Goal: Information Seeking & Learning: Find specific page/section

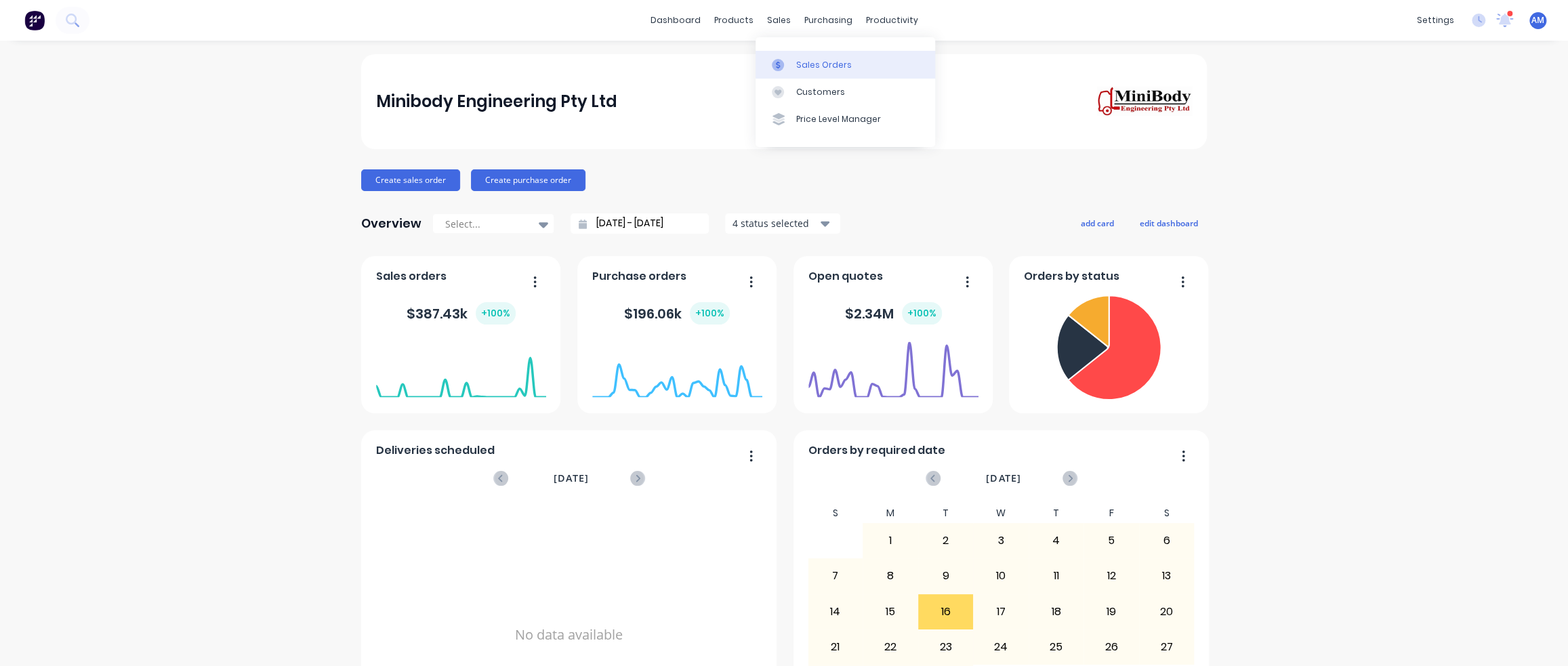
click at [805, 59] on div "Sales Orders" at bounding box center [823, 65] width 55 height 12
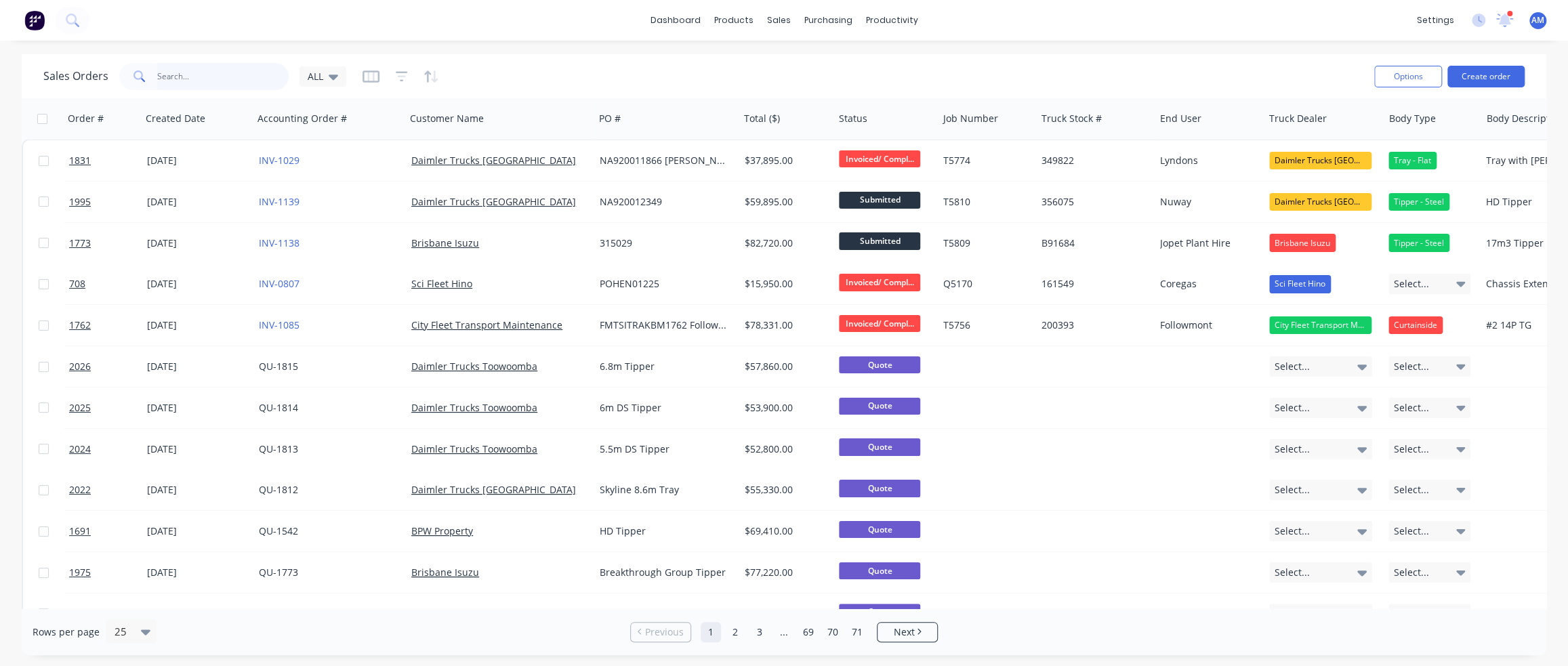
click at [235, 78] on input "text" at bounding box center [223, 77] width 132 height 27
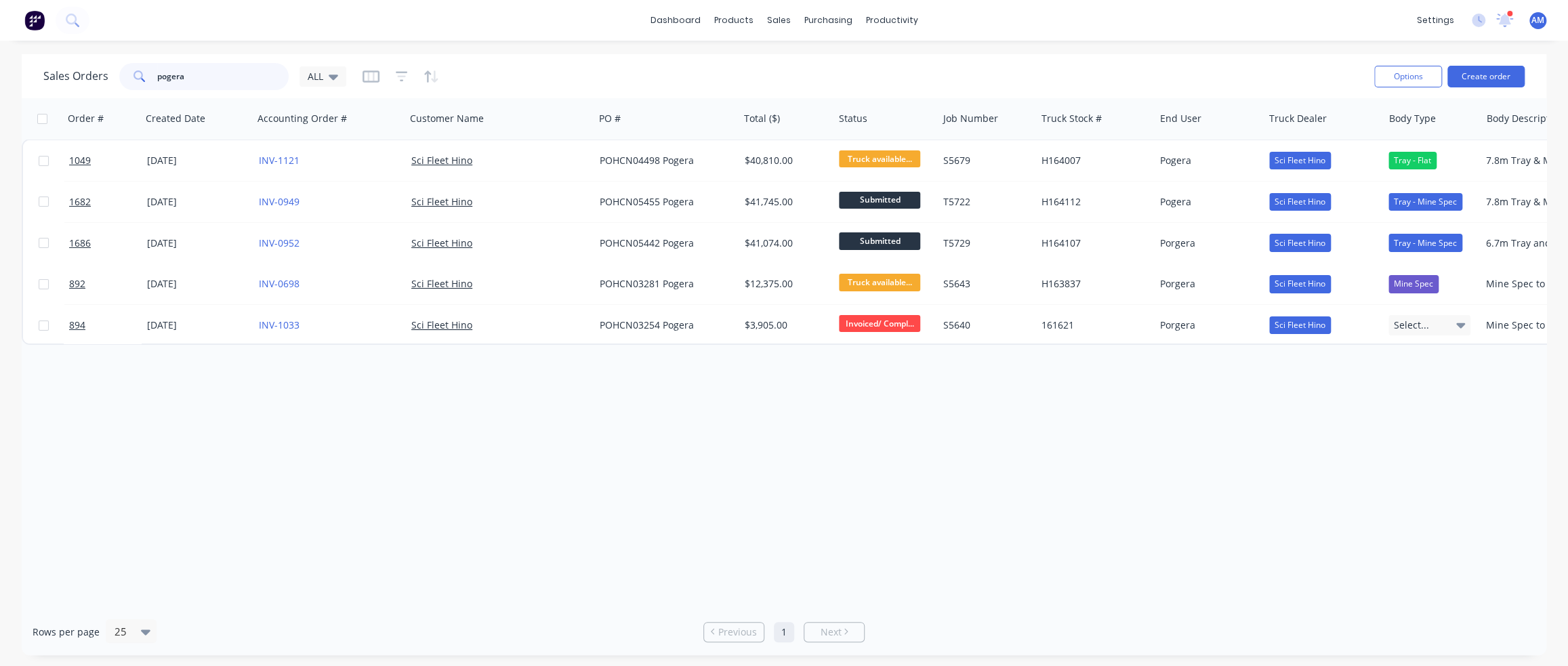
type input "pogera"
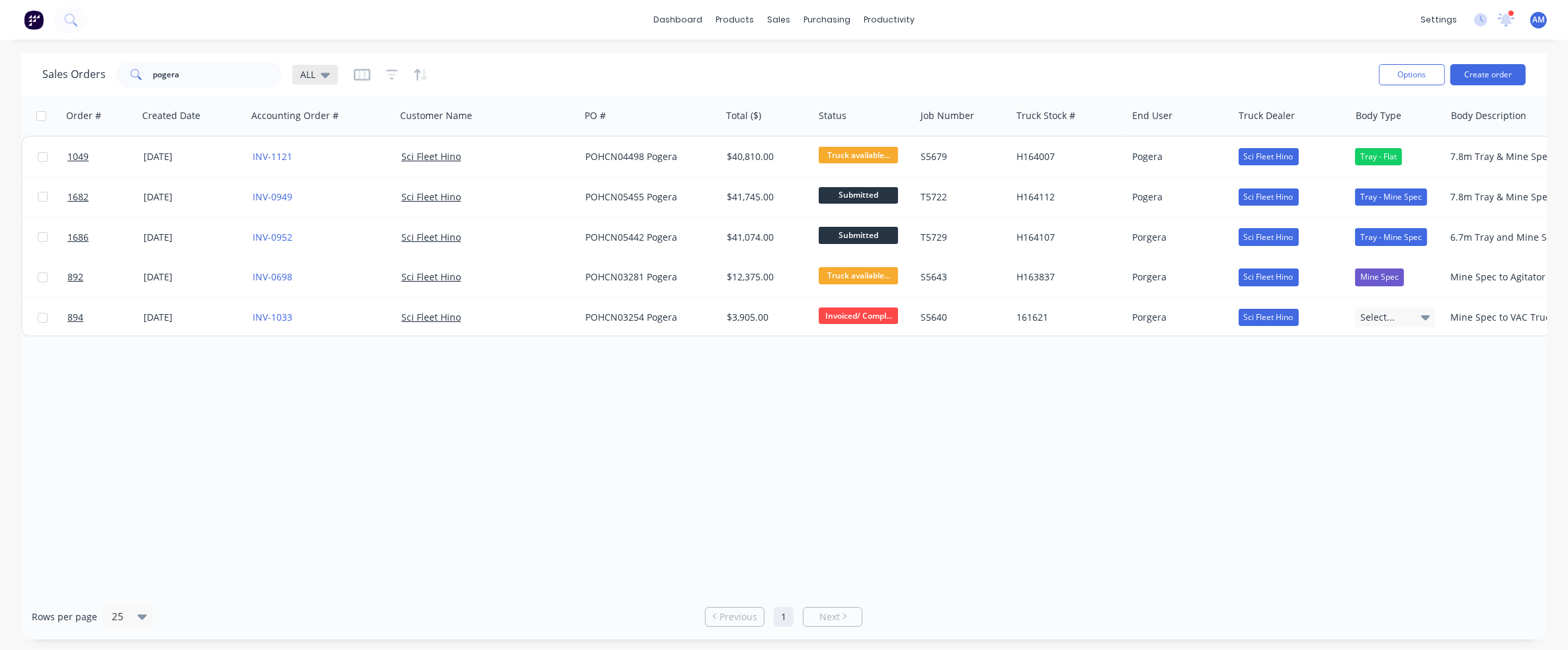
click at [323, 73] on icon at bounding box center [325, 75] width 9 height 5
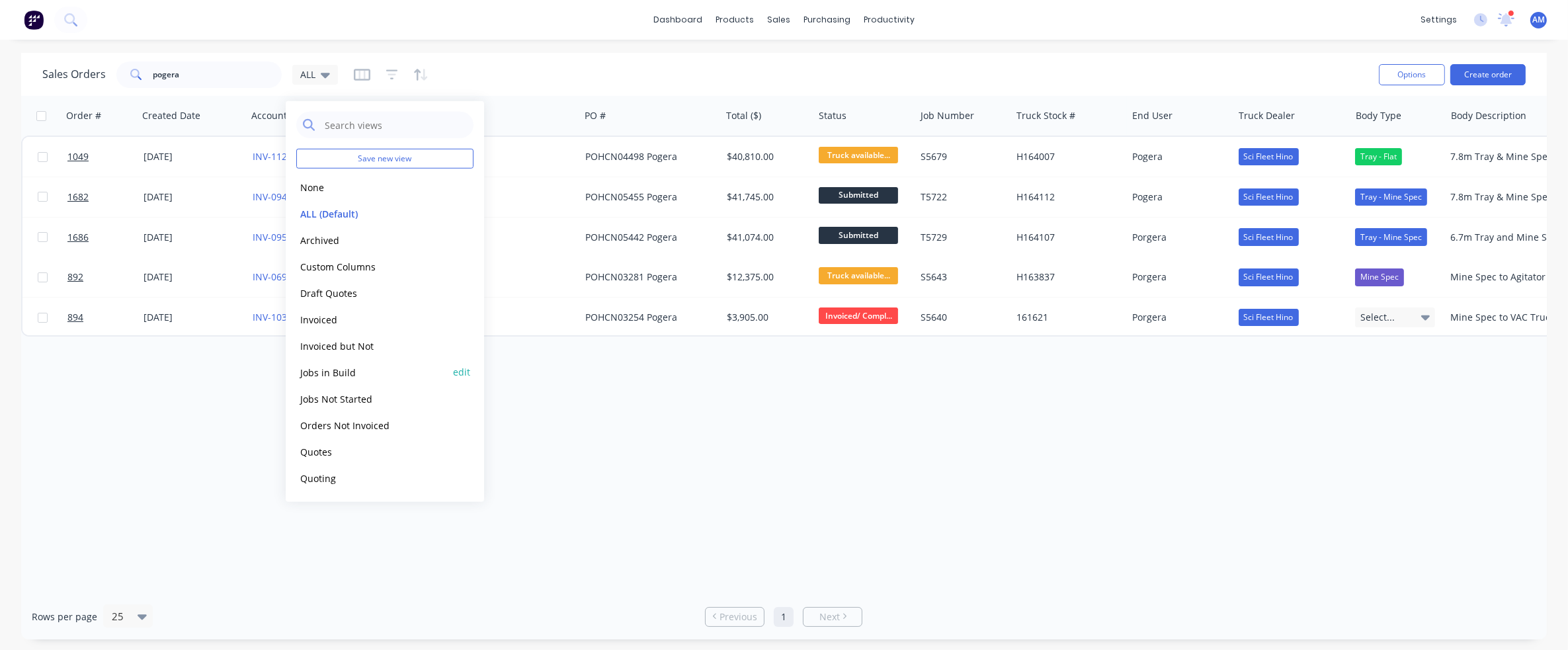
click at [335, 371] on button "Jobs in Build" at bounding box center [371, 371] width 151 height 15
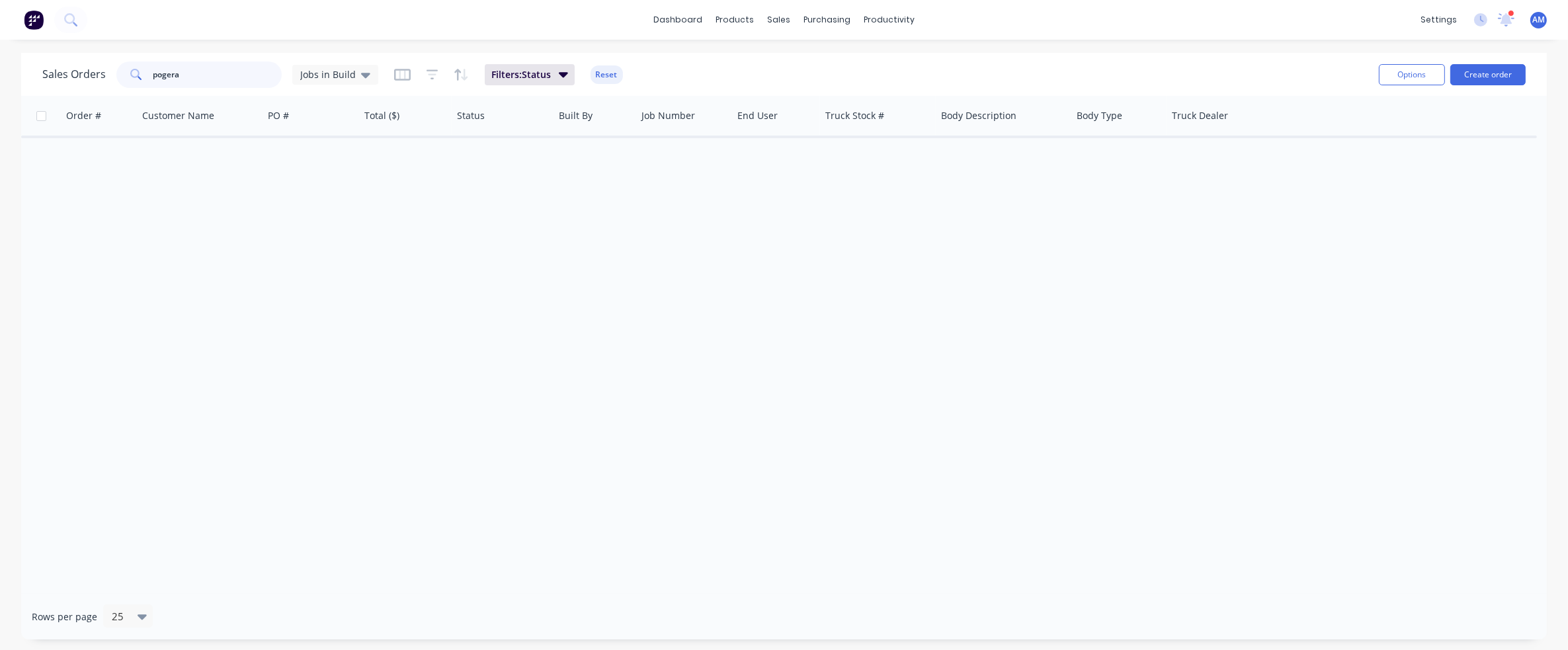
drag, startPoint x: 225, startPoint y: 75, endPoint x: 214, endPoint y: 74, distance: 11.0
click at [214, 74] on input "pogera" at bounding box center [217, 75] width 129 height 27
click at [349, 69] on span "Jobs in Build" at bounding box center [328, 74] width 55 height 14
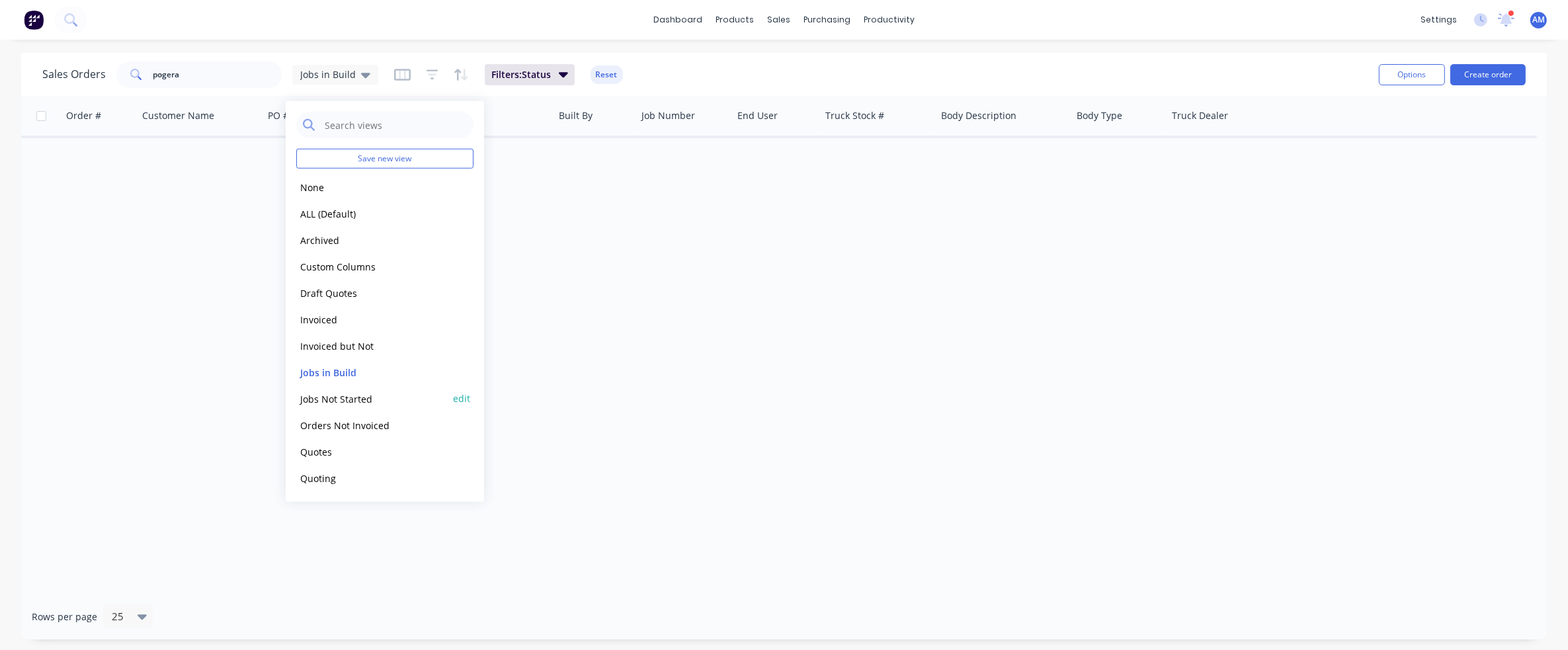
click at [346, 391] on button "Jobs Not Started" at bounding box center [371, 398] width 151 height 15
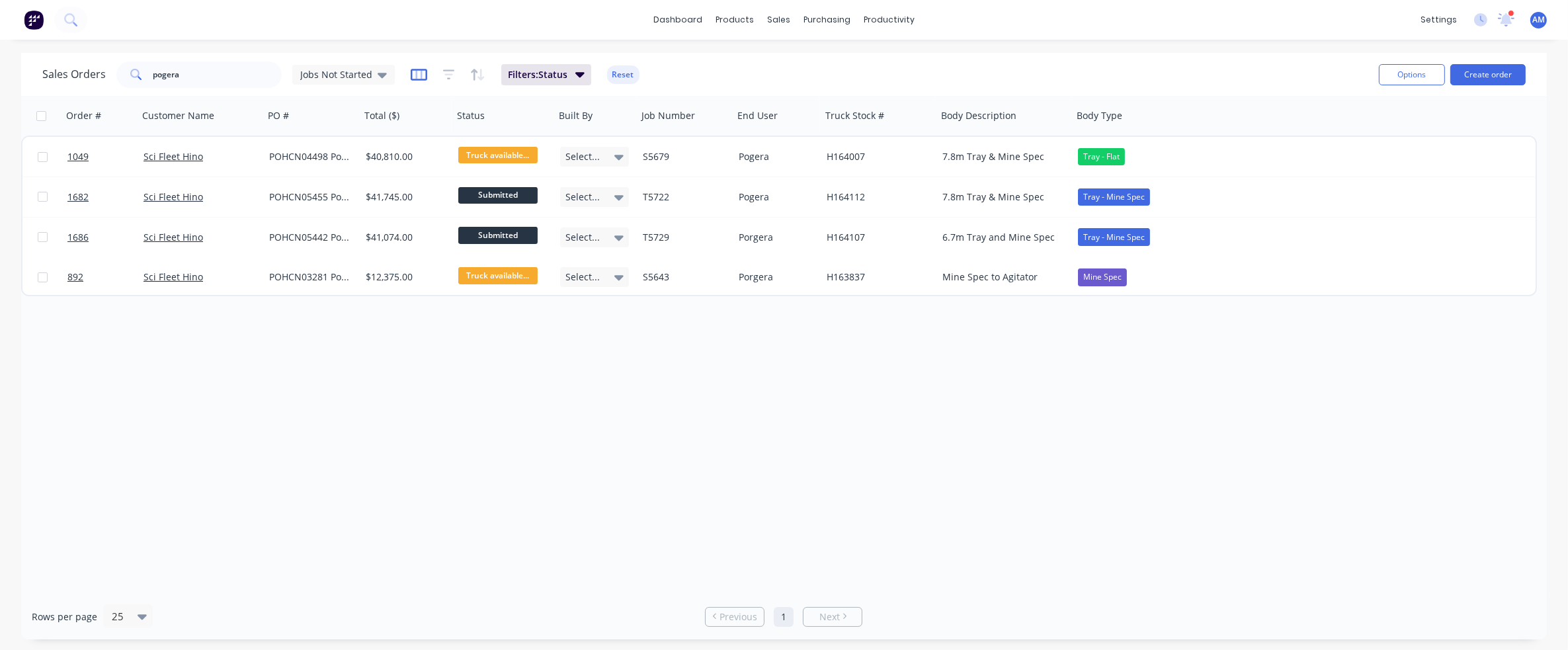
click at [419, 73] on icon "button" at bounding box center [418, 74] width 16 height 13
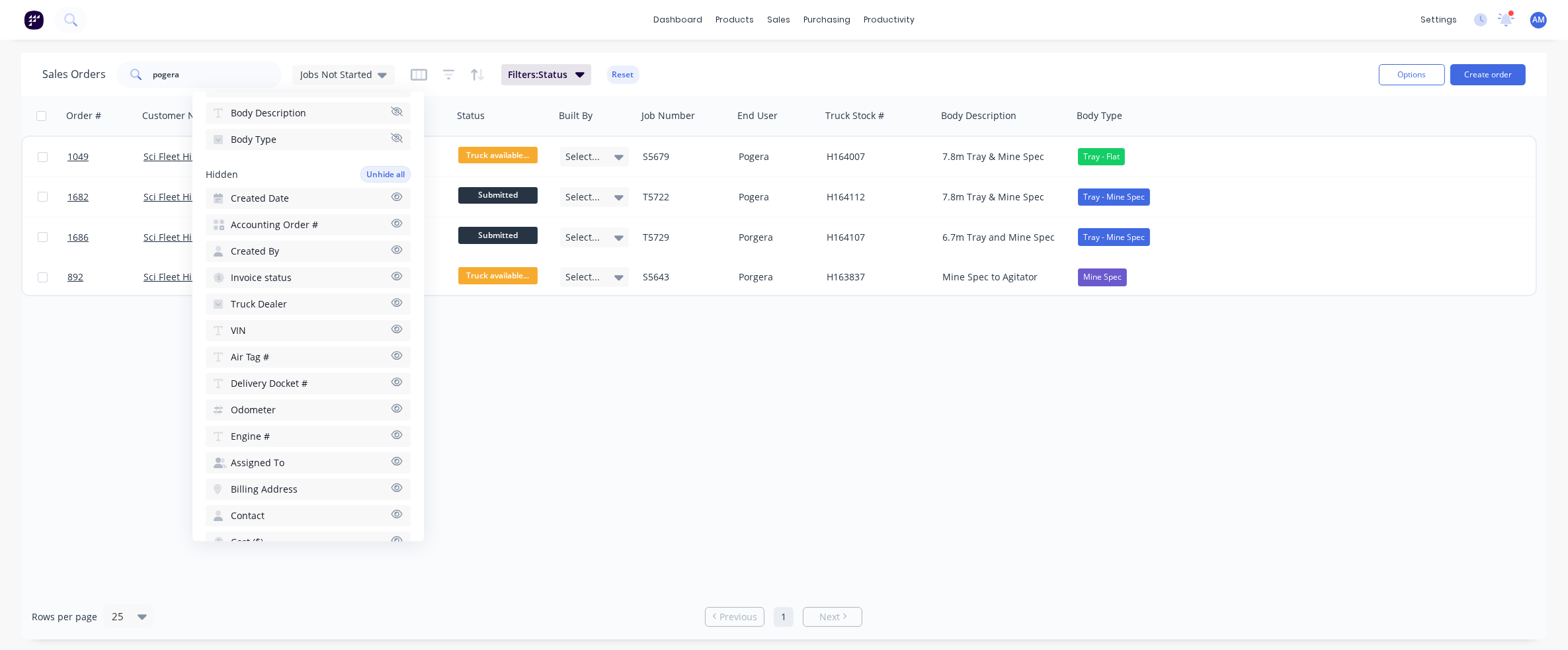
click at [303, 347] on button "Air Tag #" at bounding box center [308, 356] width 205 height 21
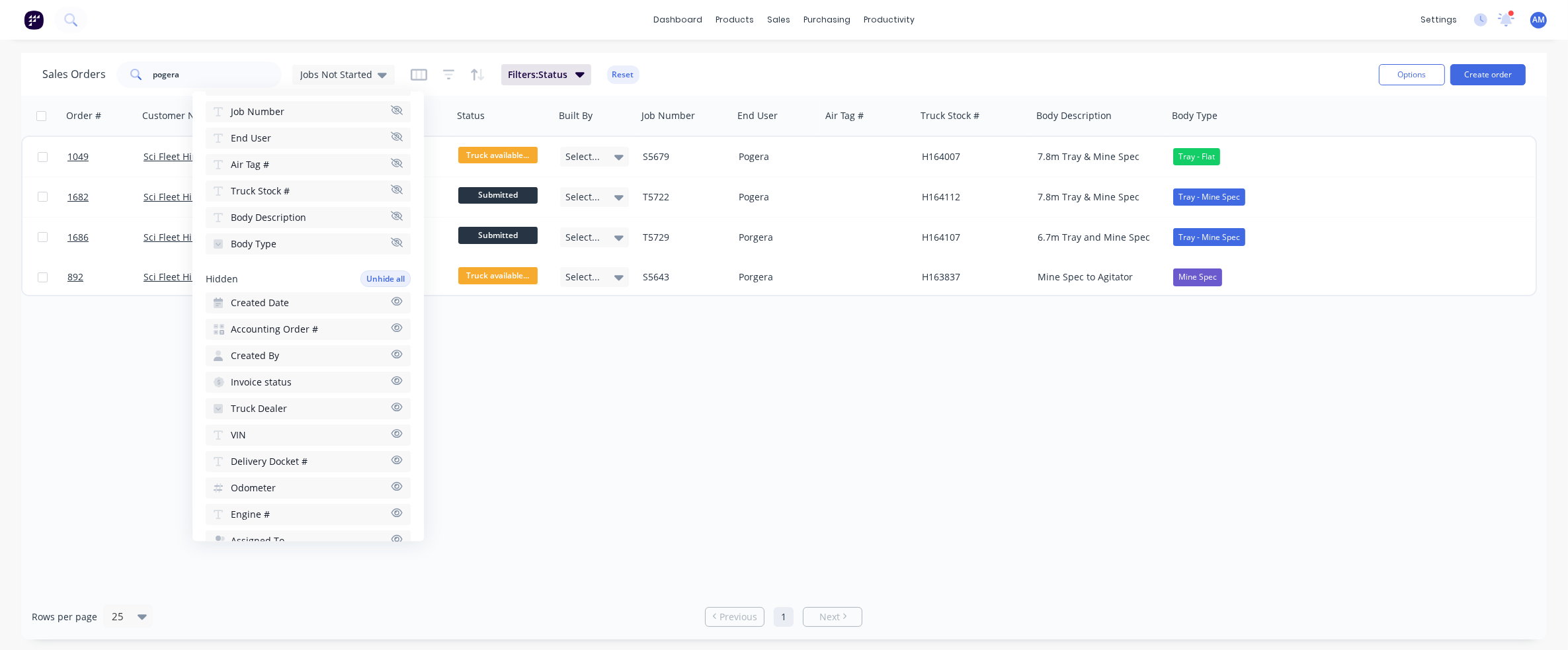
click at [620, 386] on div "Order # Customer Name PO # Total ($) Status Built By Job Number End User Air Ta…" at bounding box center [784, 345] width 1526 height 498
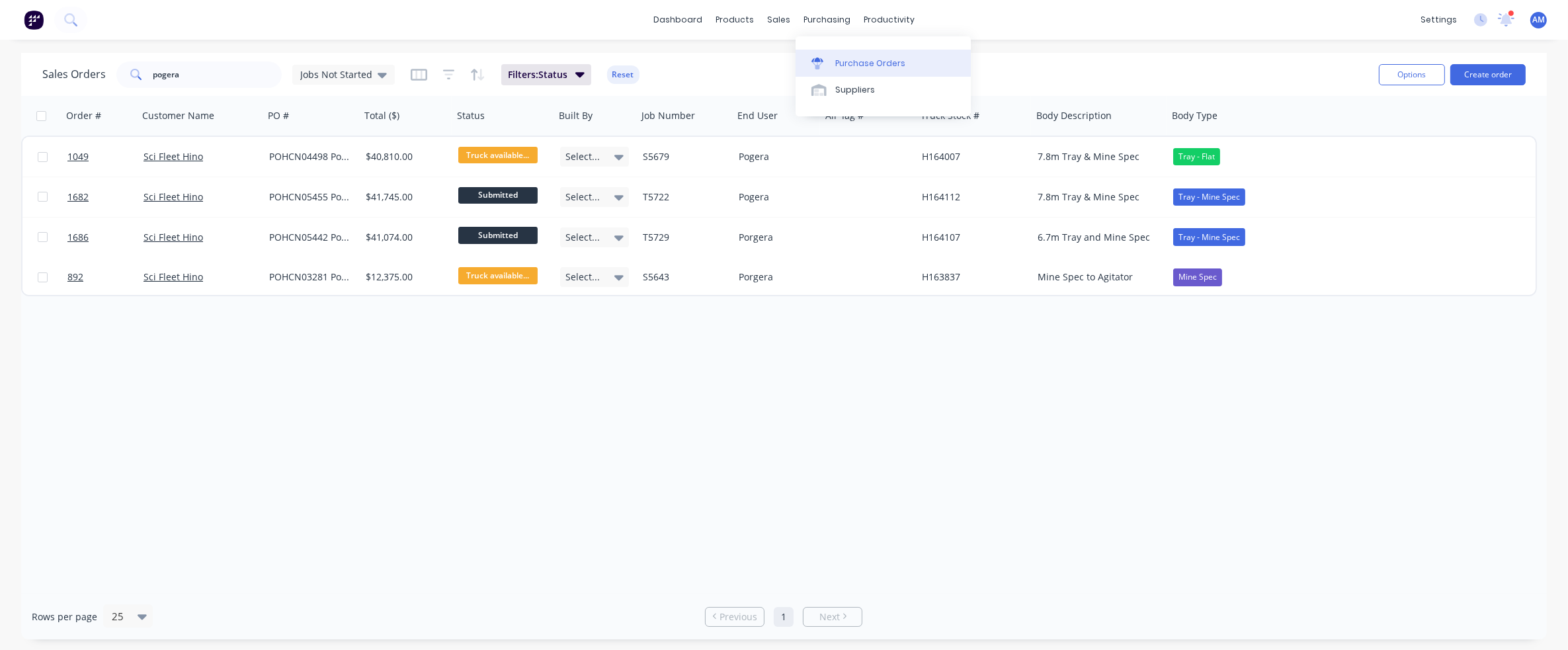
click at [841, 58] on div "Purchase Orders" at bounding box center [871, 63] width 70 height 12
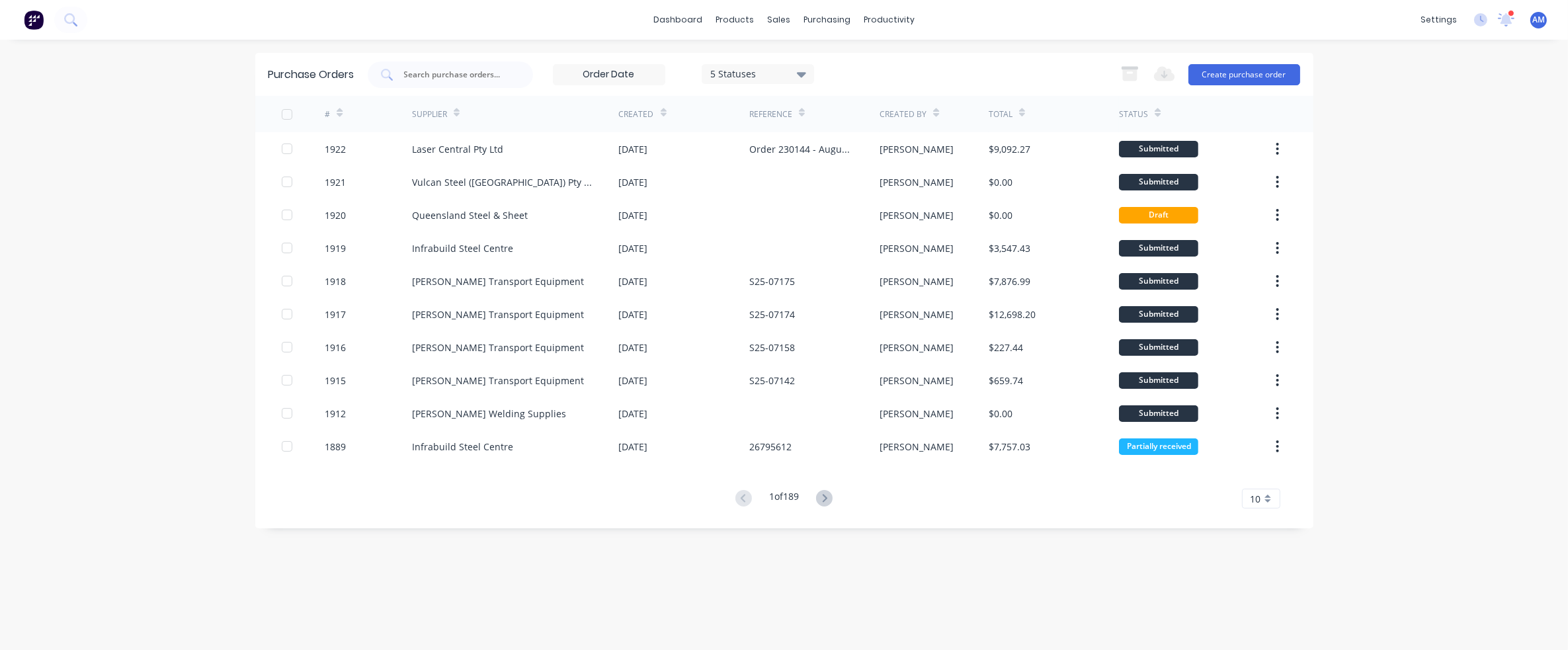
click at [646, 109] on div "Created" at bounding box center [636, 114] width 35 height 12
click at [664, 110] on icon at bounding box center [664, 112] width 6 height 10
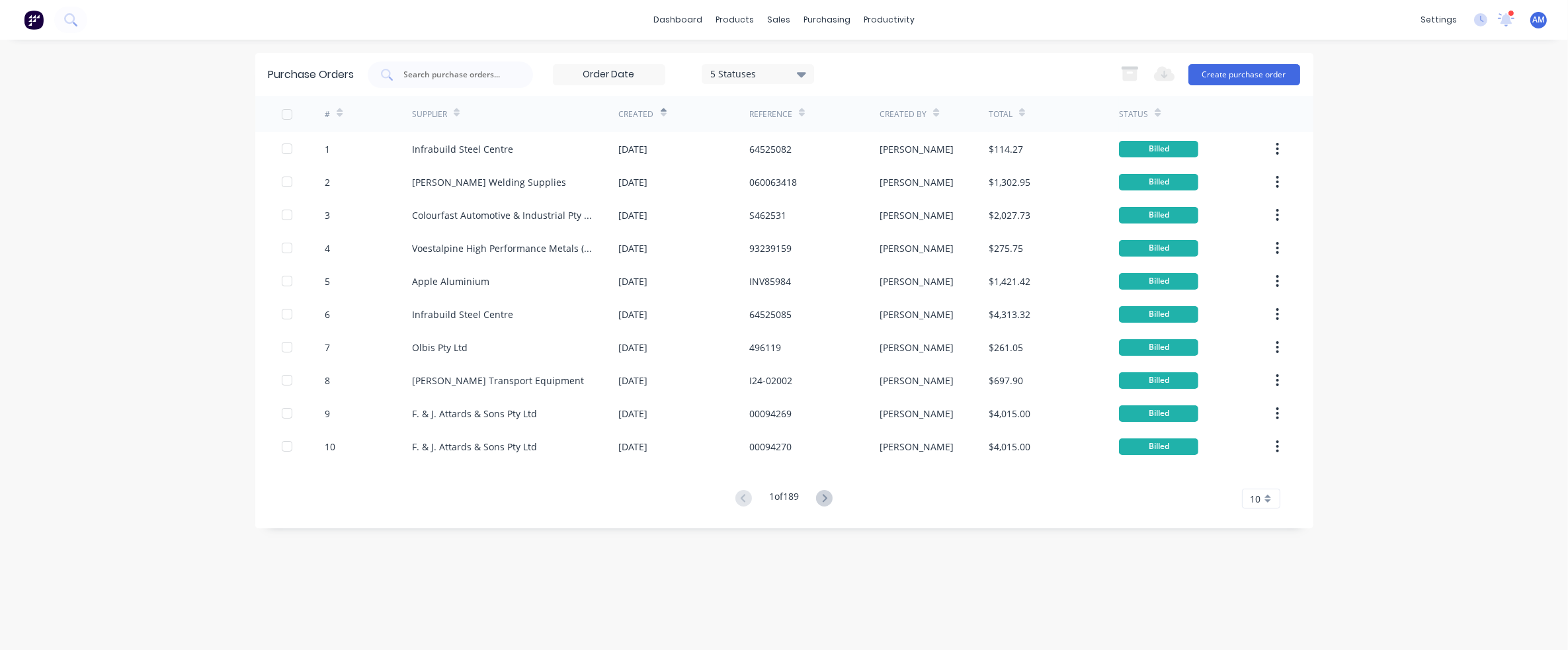
click at [662, 112] on icon at bounding box center [664, 112] width 6 height 10
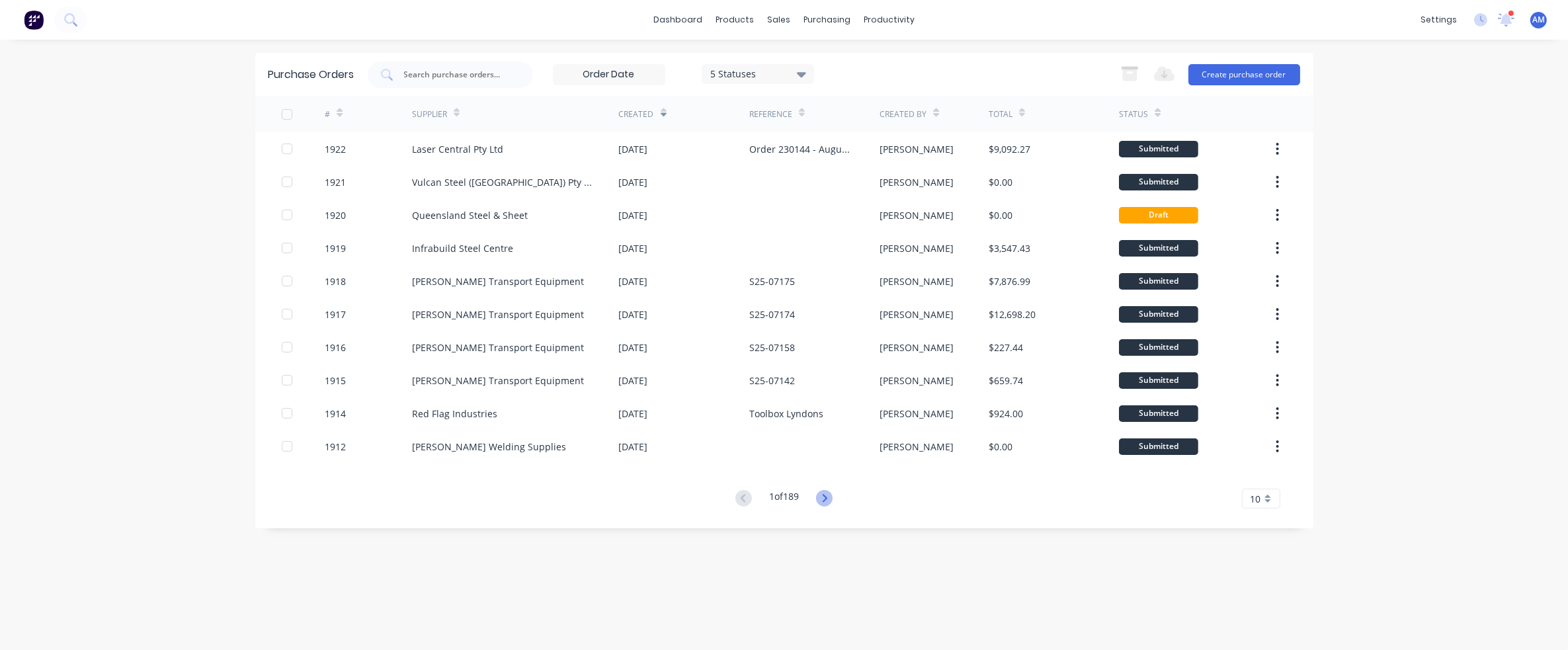
click at [825, 500] on icon at bounding box center [825, 498] width 5 height 8
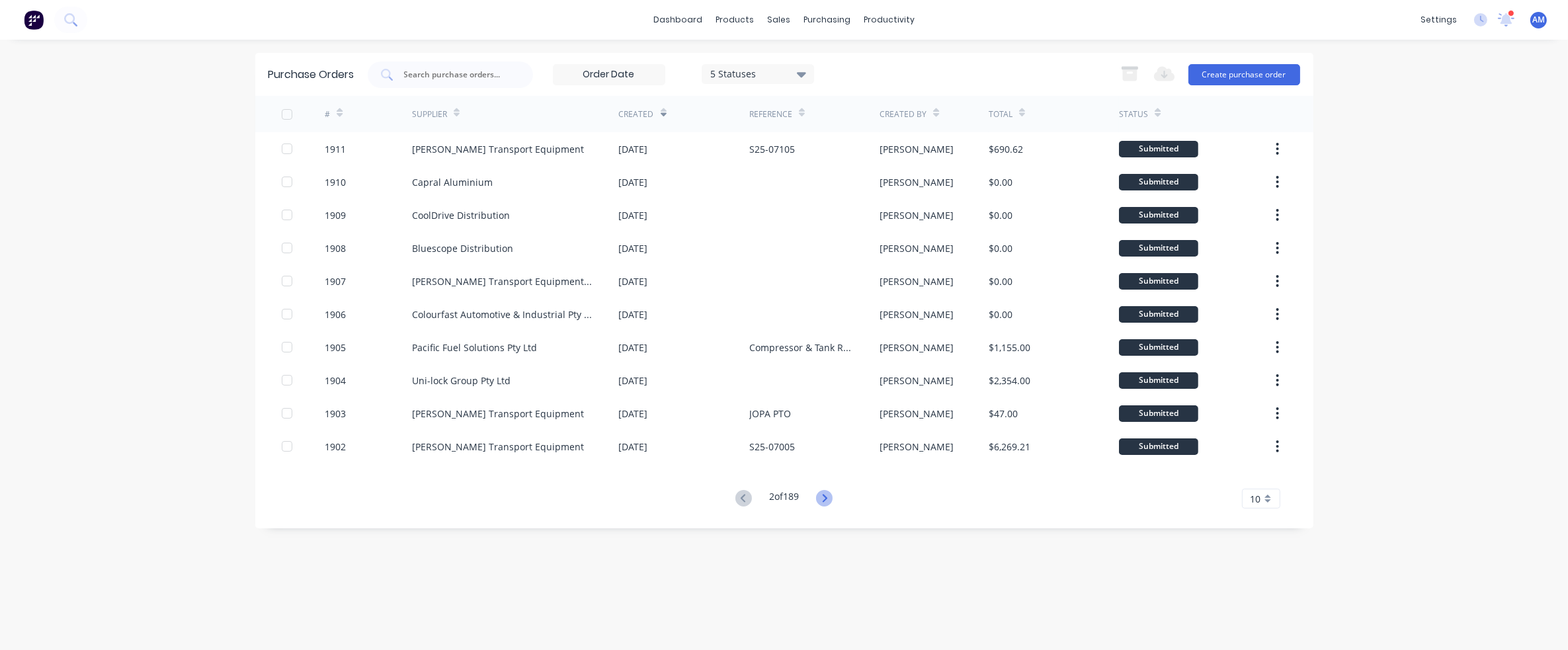
click at [828, 496] on g at bounding box center [824, 498] width 16 height 16
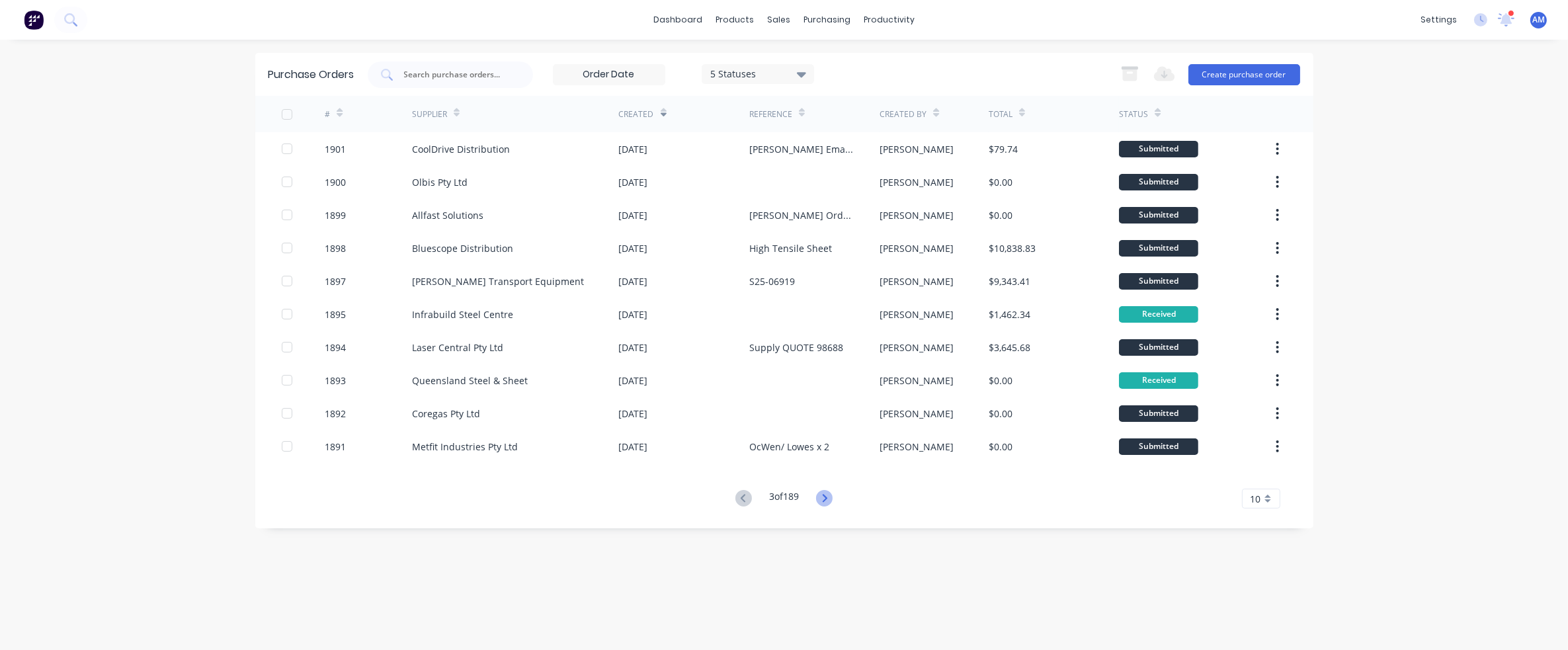
click at [820, 497] on icon at bounding box center [824, 498] width 16 height 16
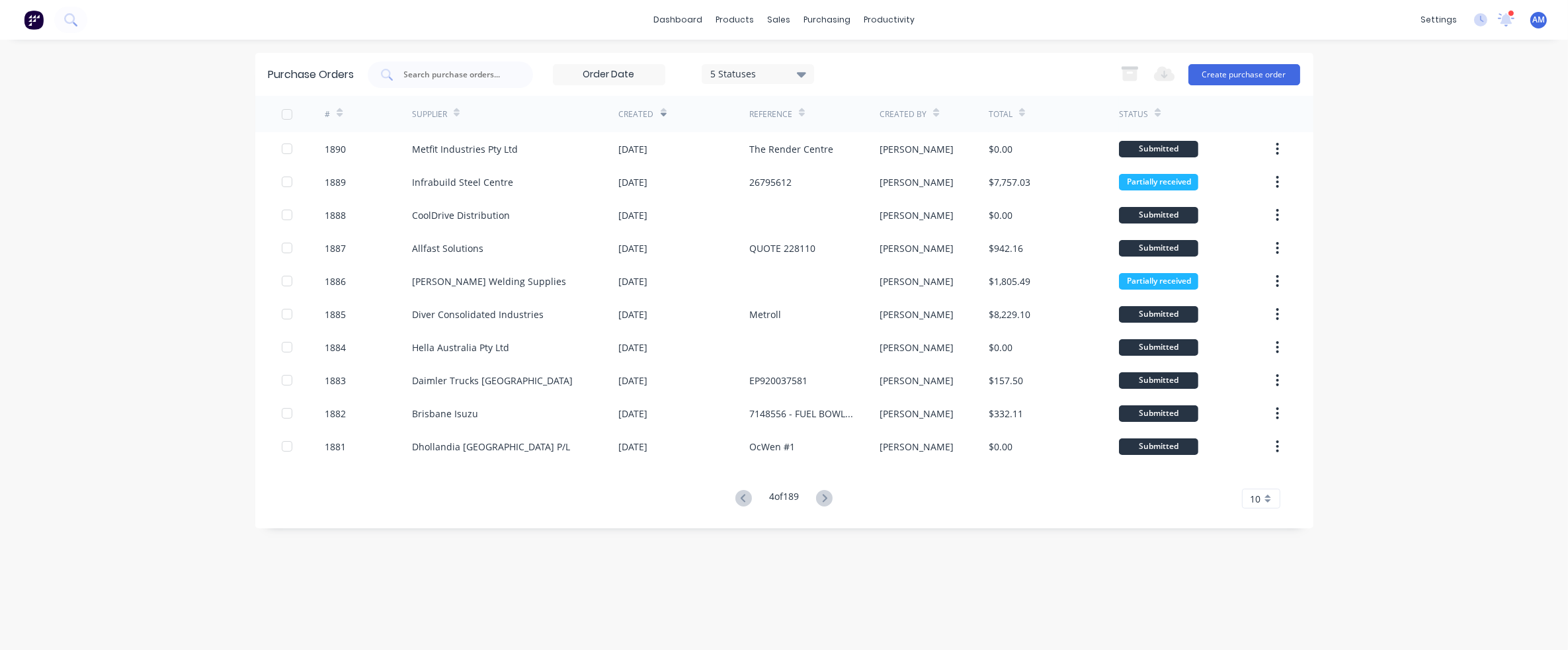
click at [827, 499] on icon at bounding box center [825, 498] width 5 height 8
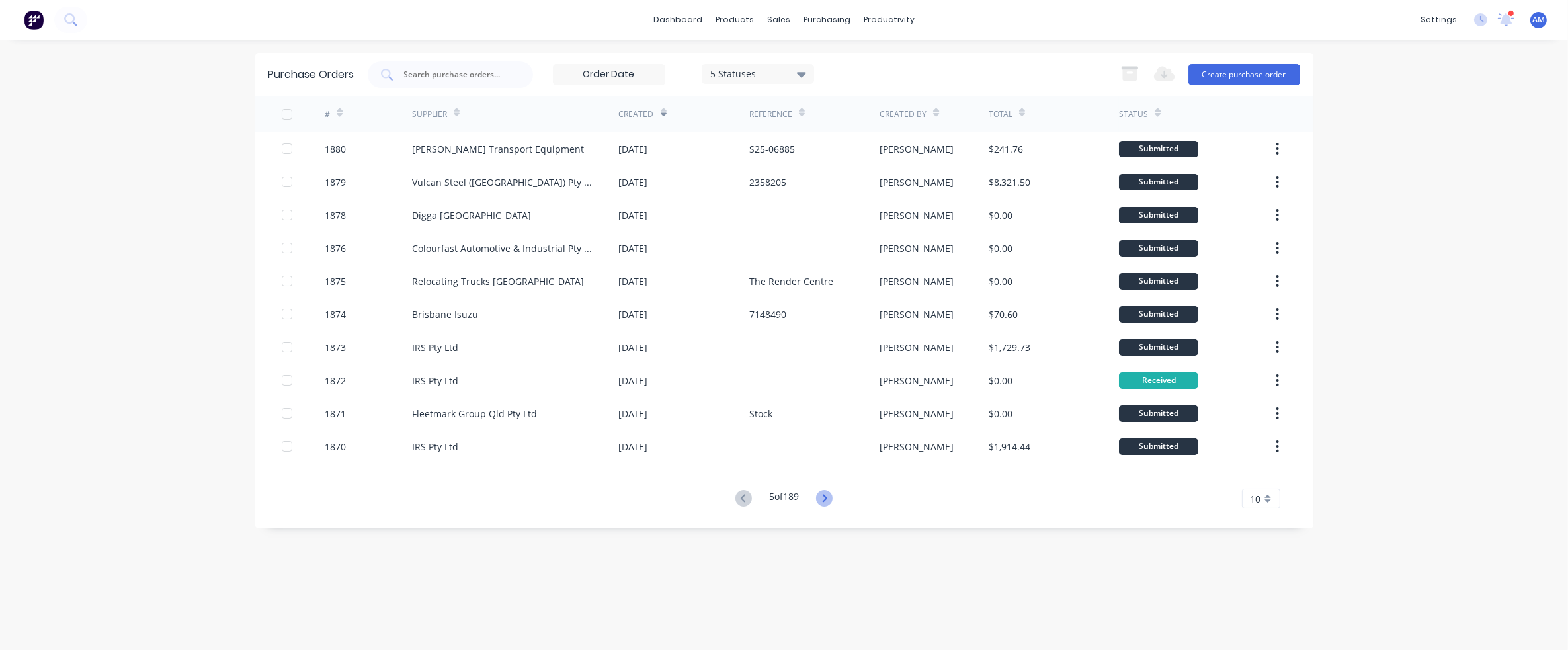
click at [827, 499] on icon at bounding box center [825, 498] width 5 height 8
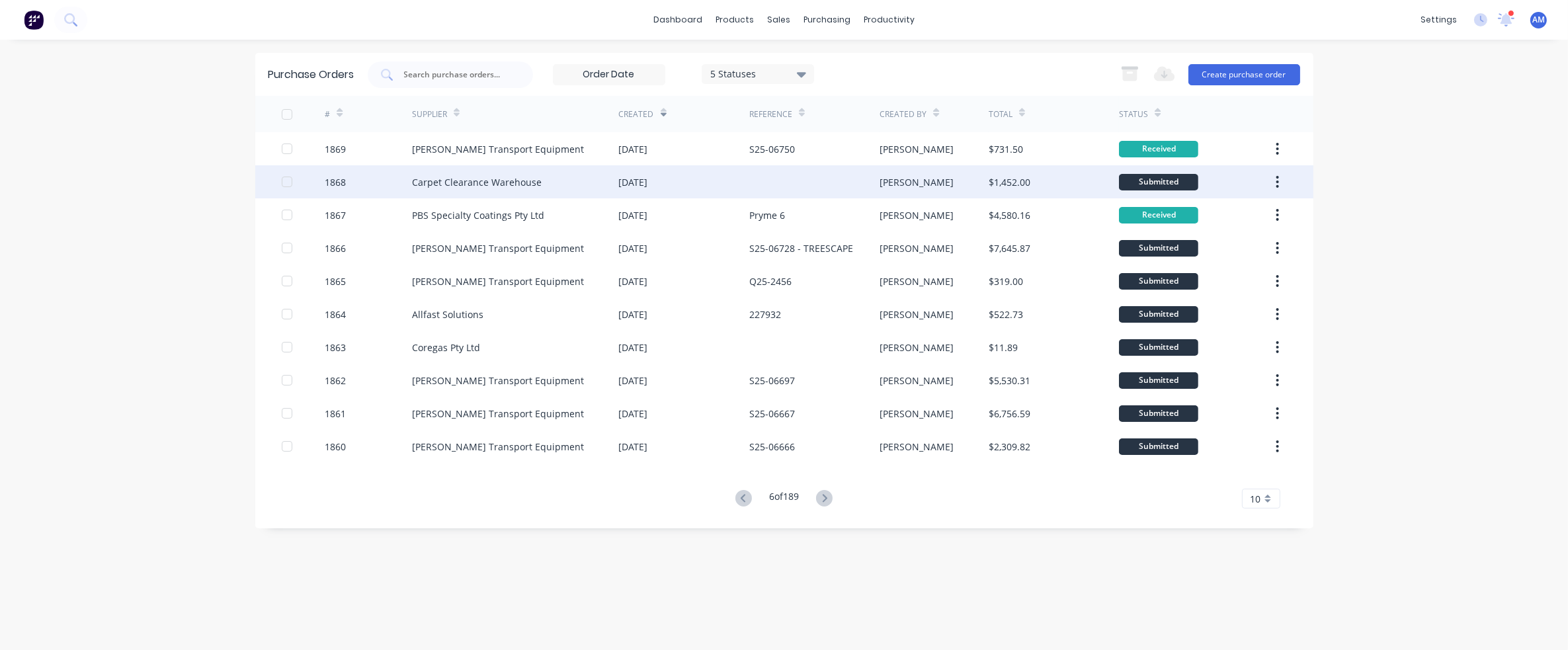
click at [464, 179] on div "Carpet Clearance Warehouse" at bounding box center [477, 182] width 130 height 14
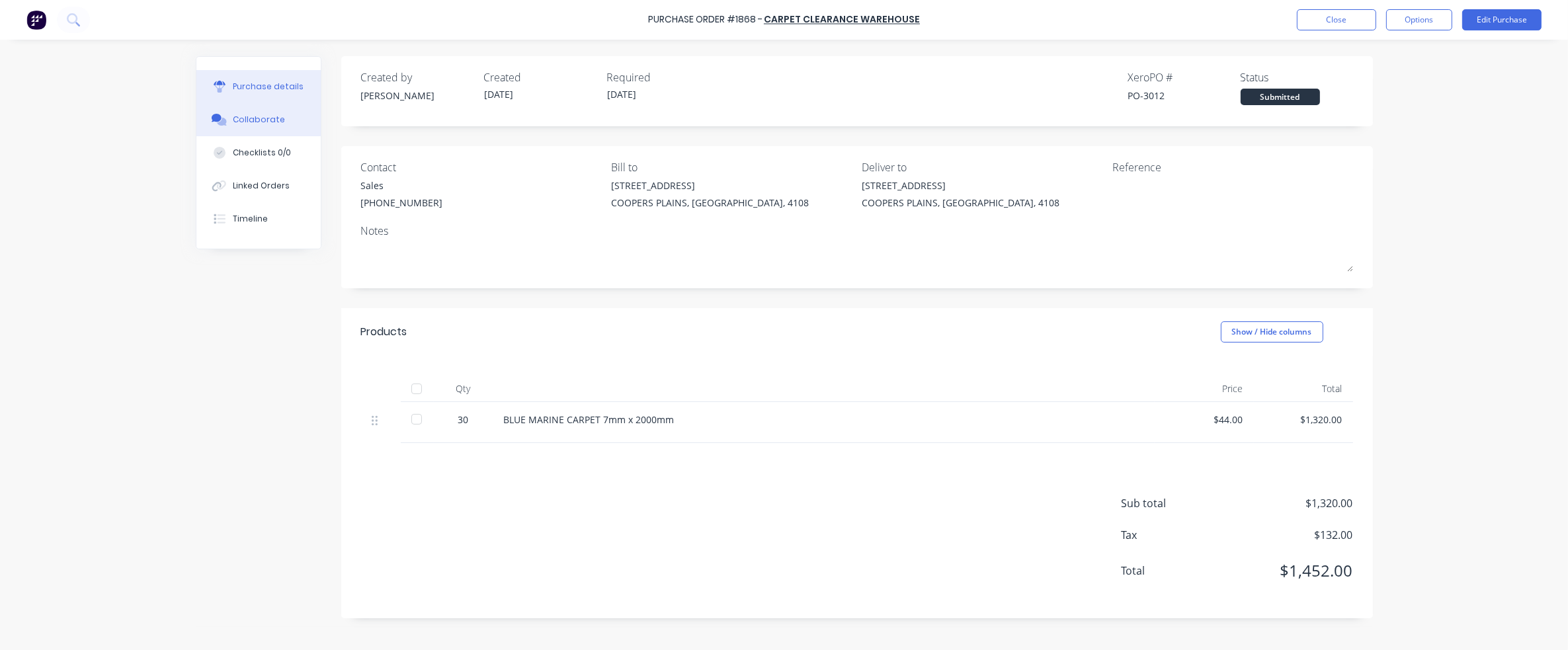
click at [281, 127] on button "Collaborate" at bounding box center [258, 120] width 124 height 33
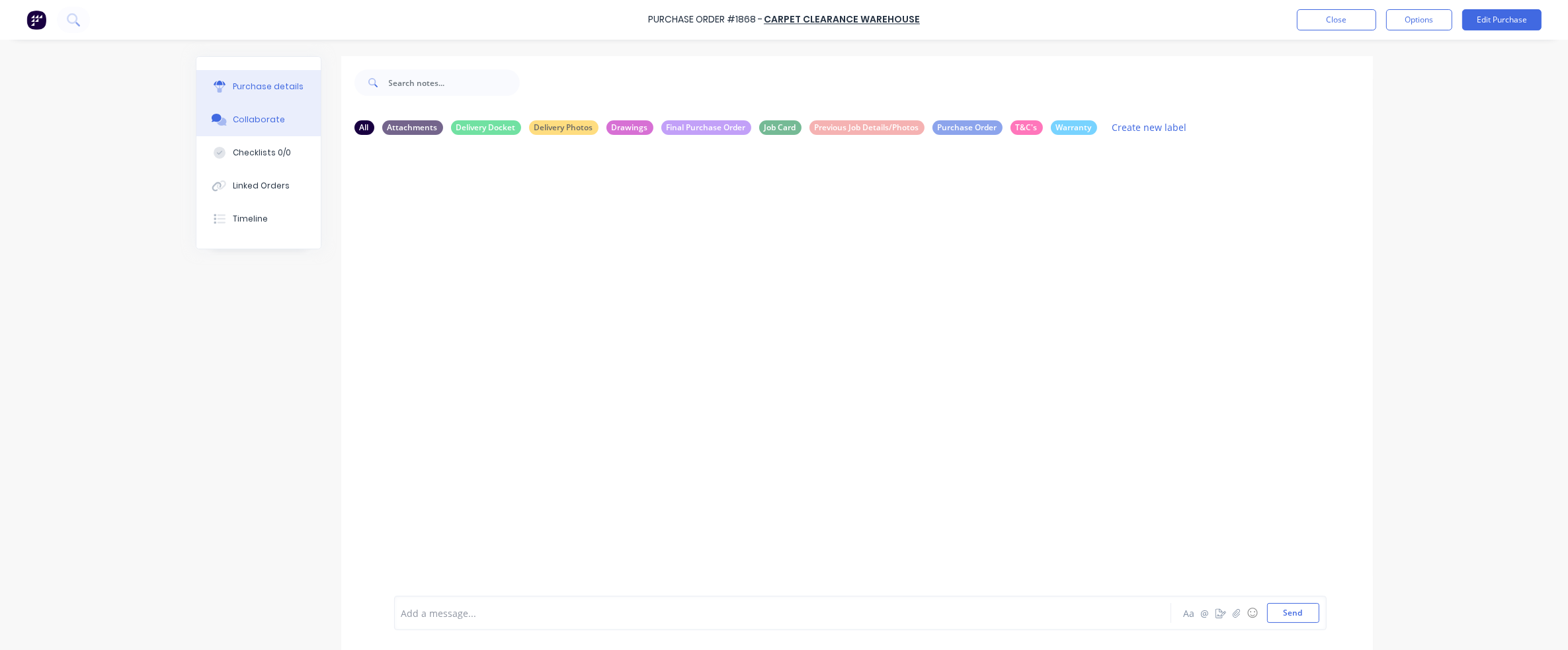
click at [273, 77] on button "Purchase details" at bounding box center [258, 87] width 124 height 33
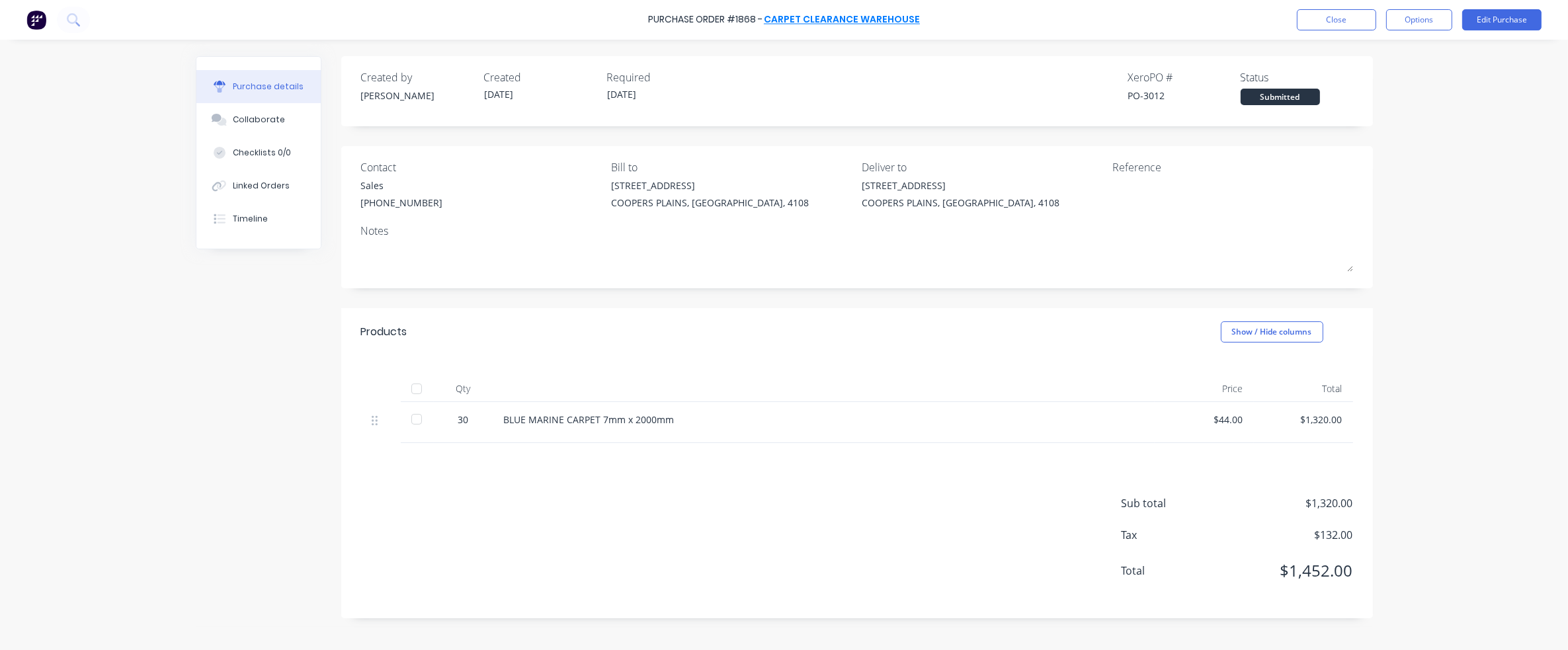
click at [825, 20] on link "Carpet Clearance Warehouse" at bounding box center [842, 20] width 156 height 13
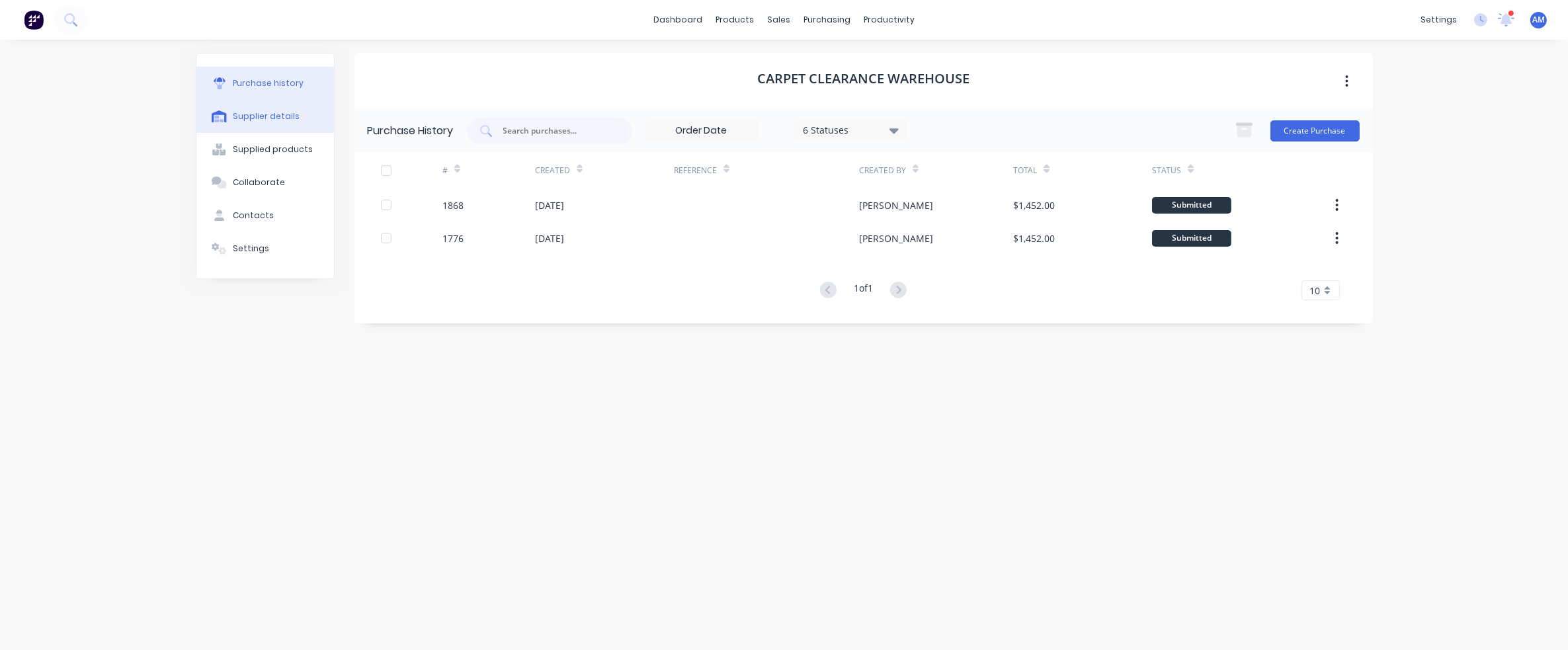
click at [256, 117] on div "Supplier details" at bounding box center [266, 116] width 66 height 12
select select "AU"
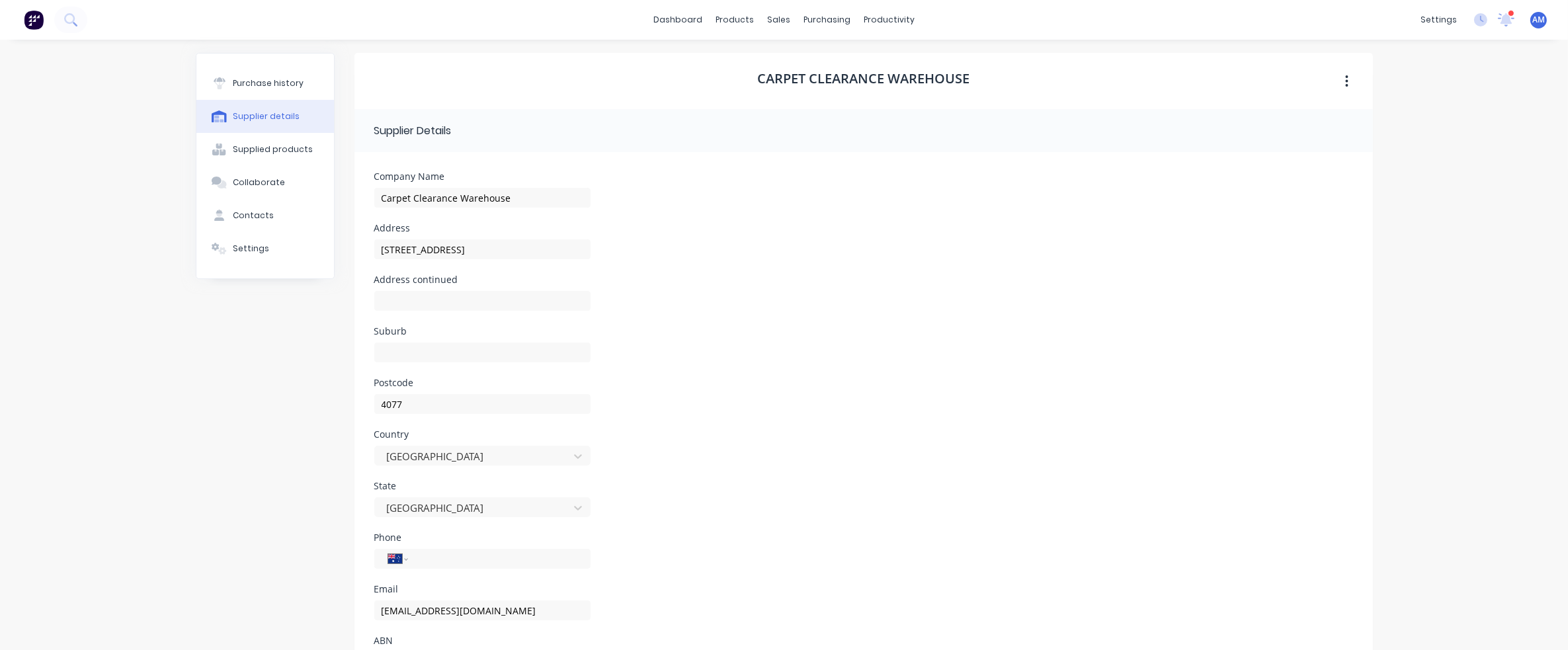
scroll to position [66, 0]
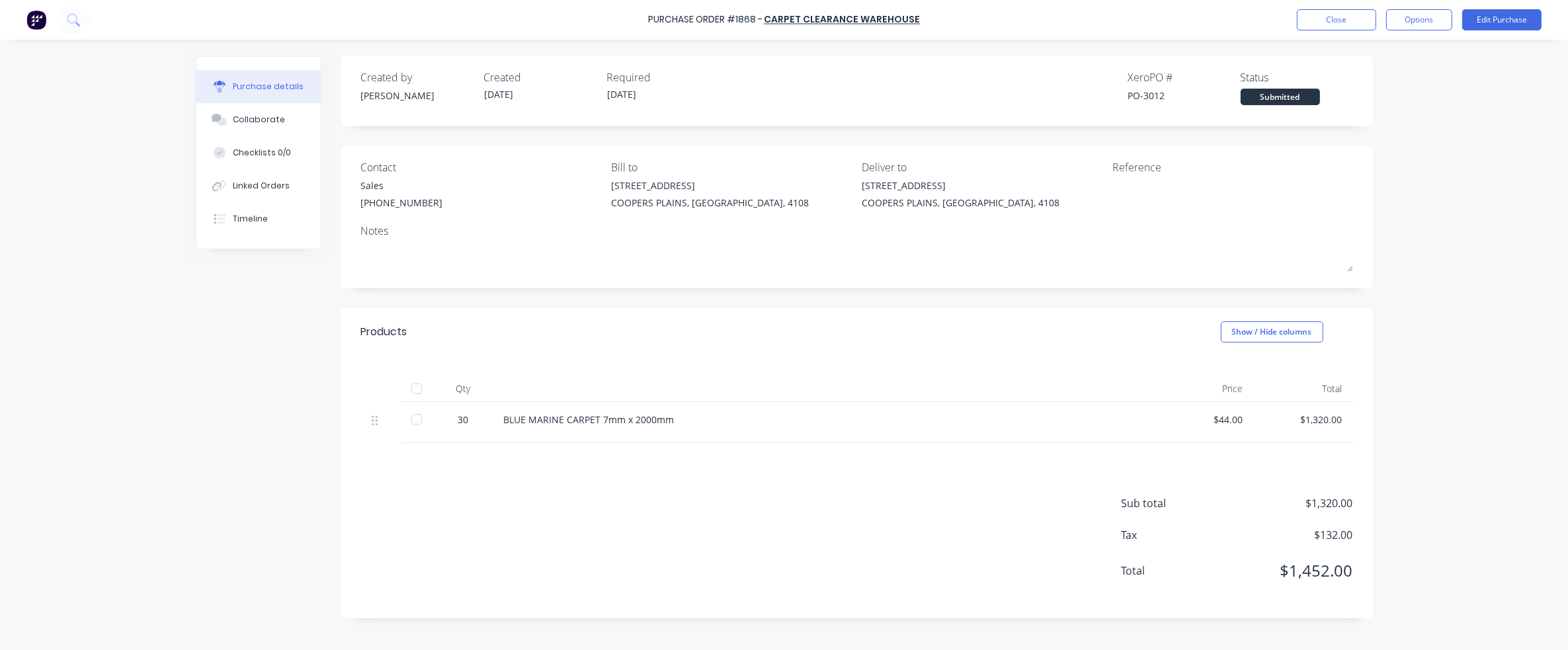
click at [566, 31] on div "Purchase Order #1868 - Carpet Clearance Warehouse Close Options Edit Purchase" at bounding box center [784, 20] width 1568 height 40
click at [1351, 25] on button "Close" at bounding box center [1337, 20] width 80 height 21
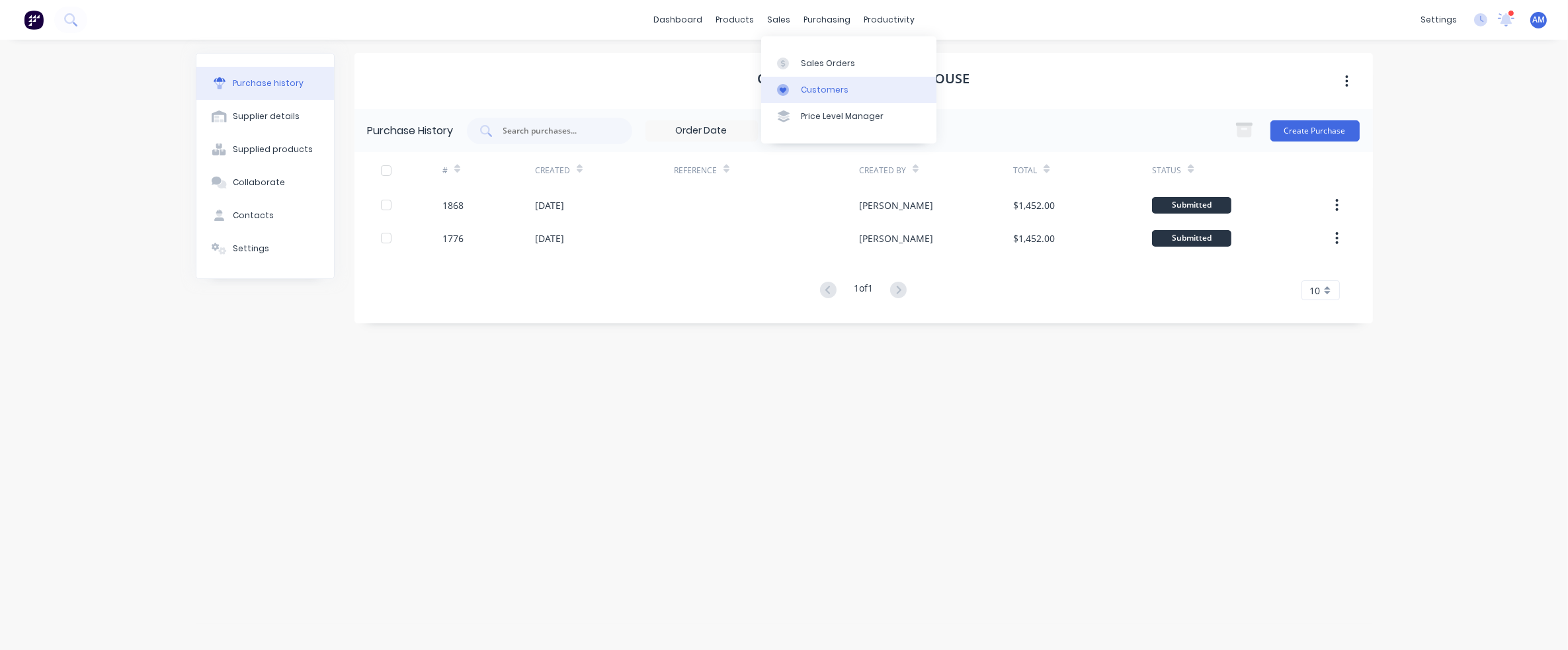
click at [825, 87] on div "Customers" at bounding box center [825, 89] width 48 height 12
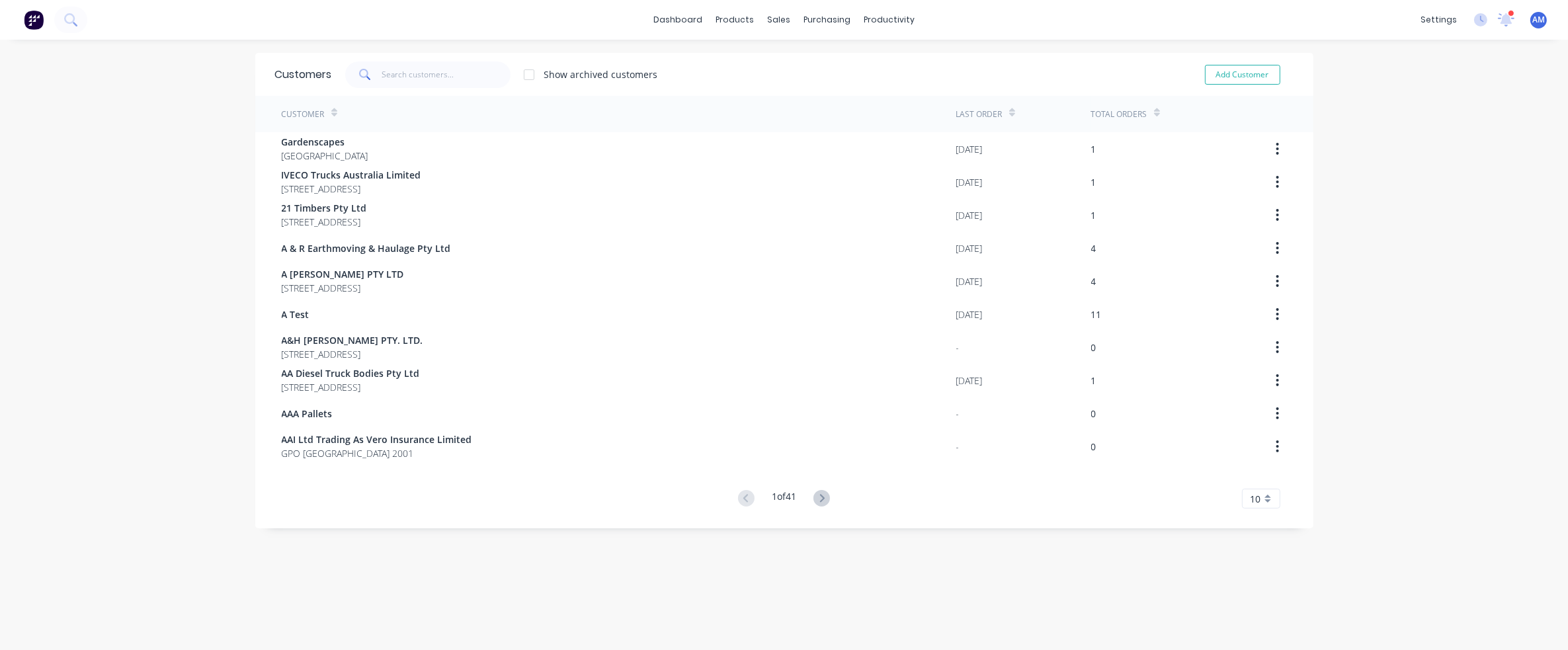
click at [376, 75] on span at bounding box center [363, 75] width 37 height 27
click at [410, 79] on input "text" at bounding box center [446, 75] width 129 height 27
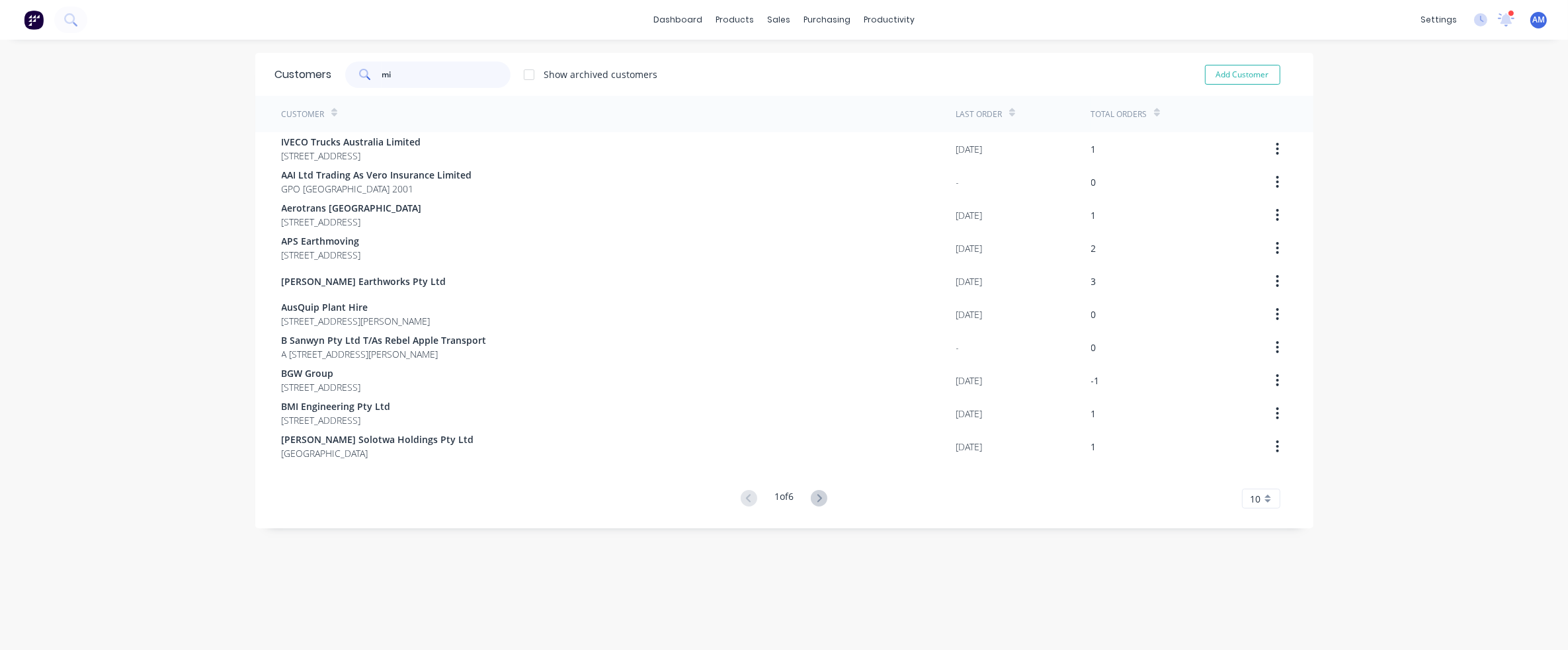
type input "m"
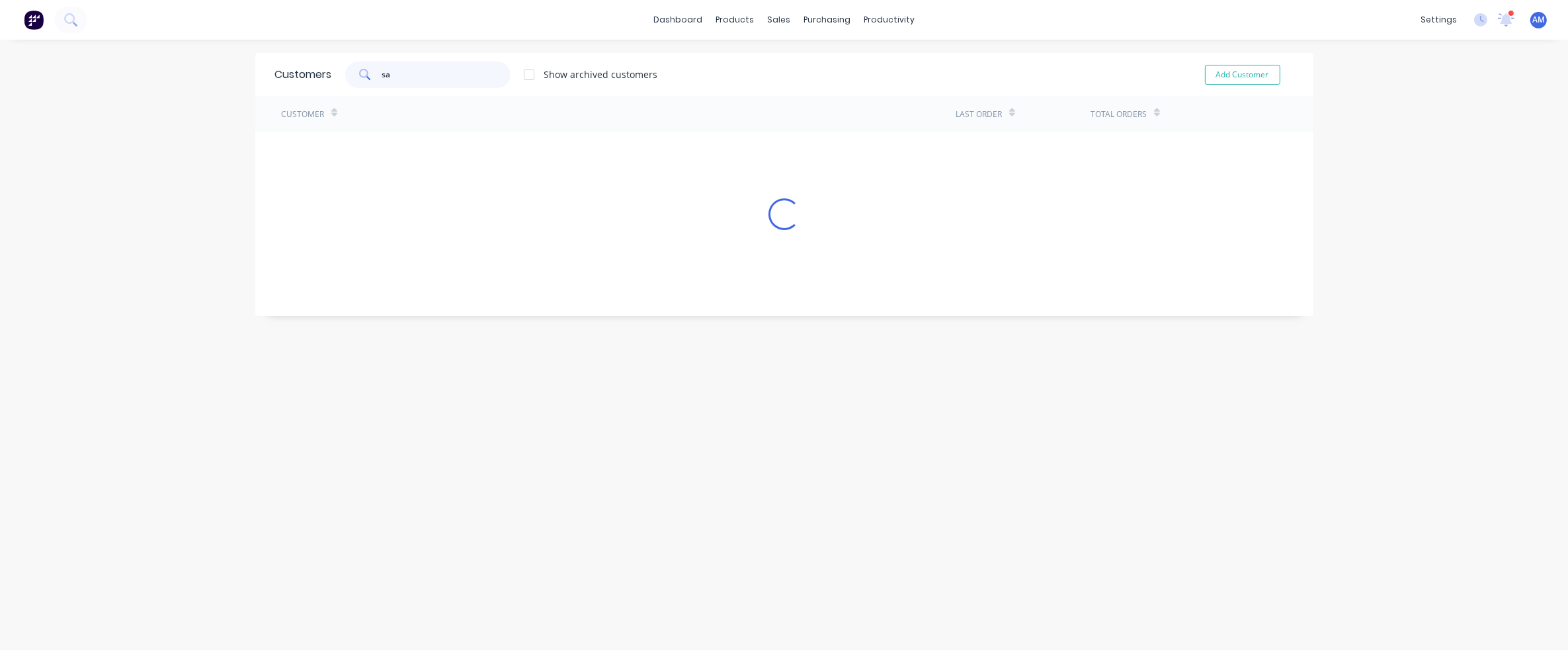
type input "s"
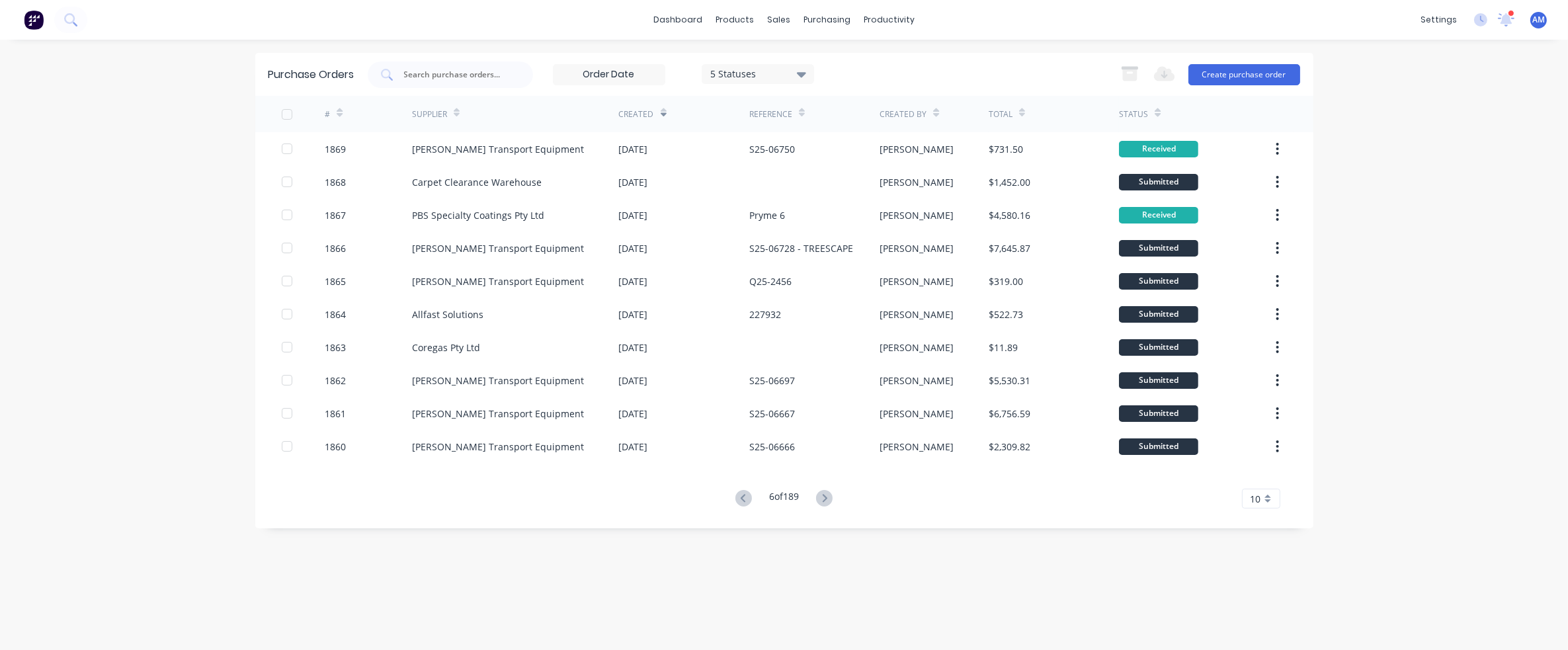
click at [728, 494] on div "6 of 189 10 5 10 15 20 25 30 35" at bounding box center [785, 498] width 1058 height 20
click at [743, 497] on icon at bounding box center [743, 498] width 16 height 16
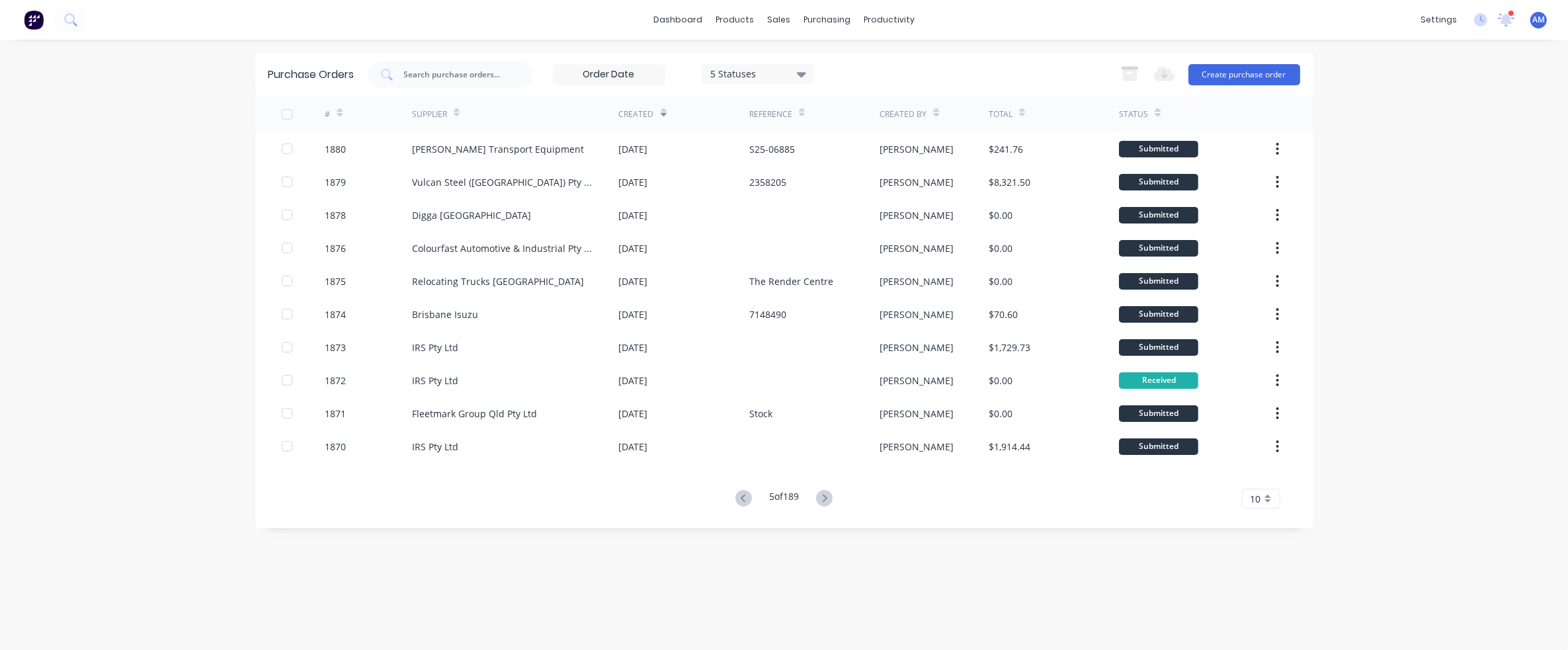
click at [743, 498] on icon at bounding box center [743, 498] width 16 height 16
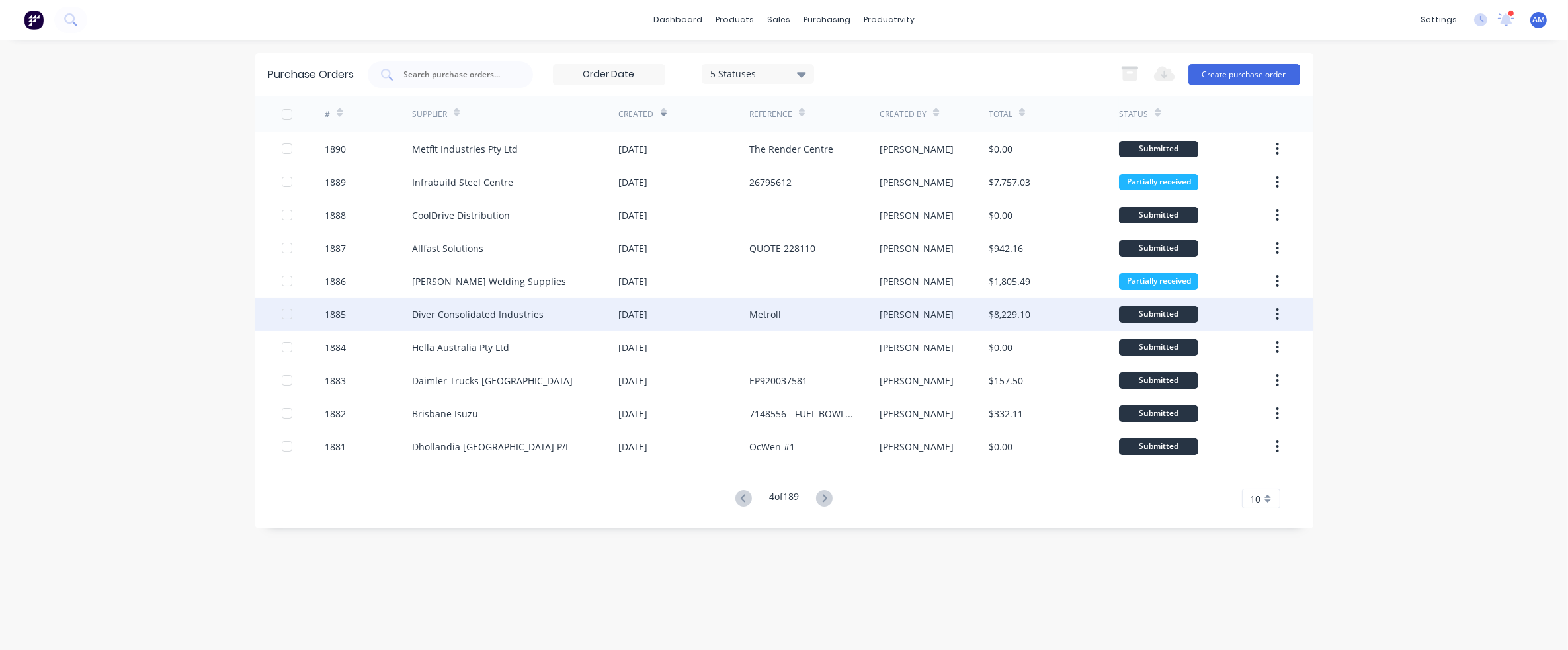
click at [519, 316] on div "Diver Consolidated Industries" at bounding box center [478, 314] width 131 height 14
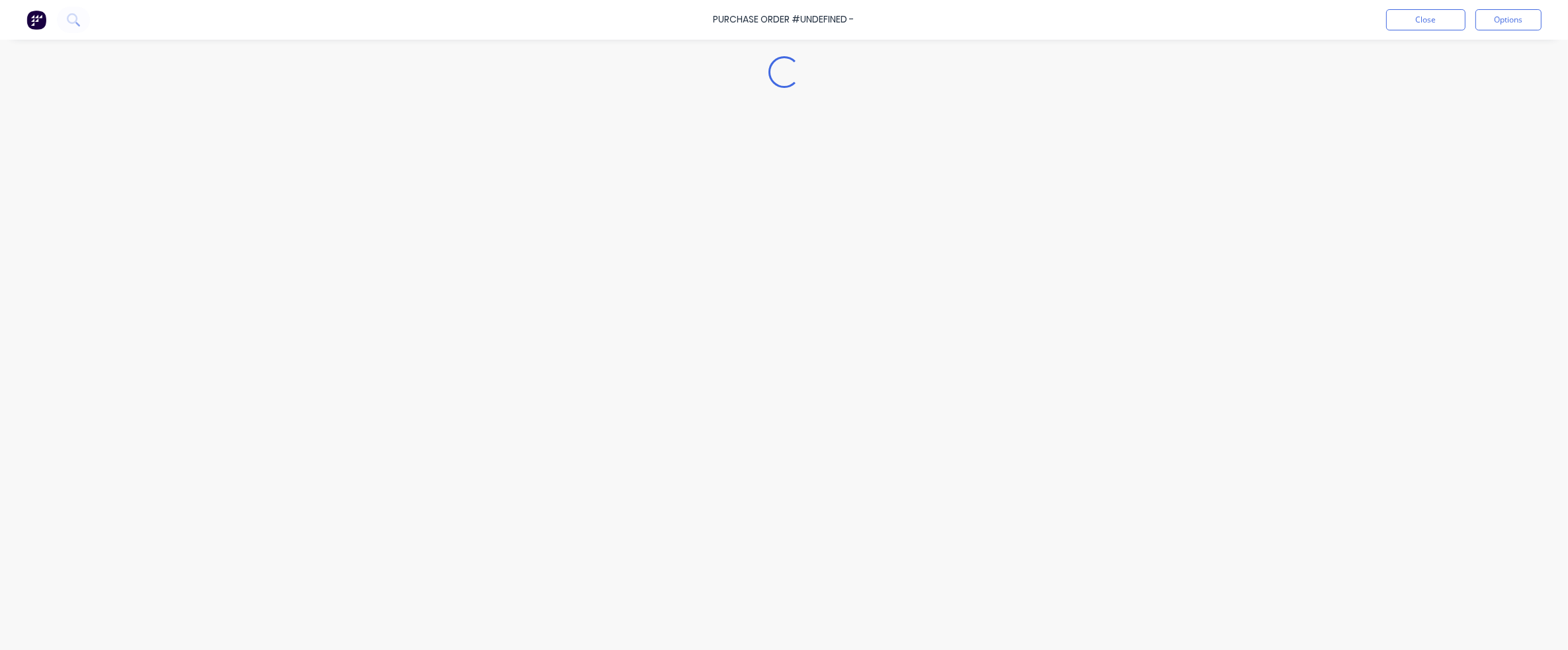
type textarea "x"
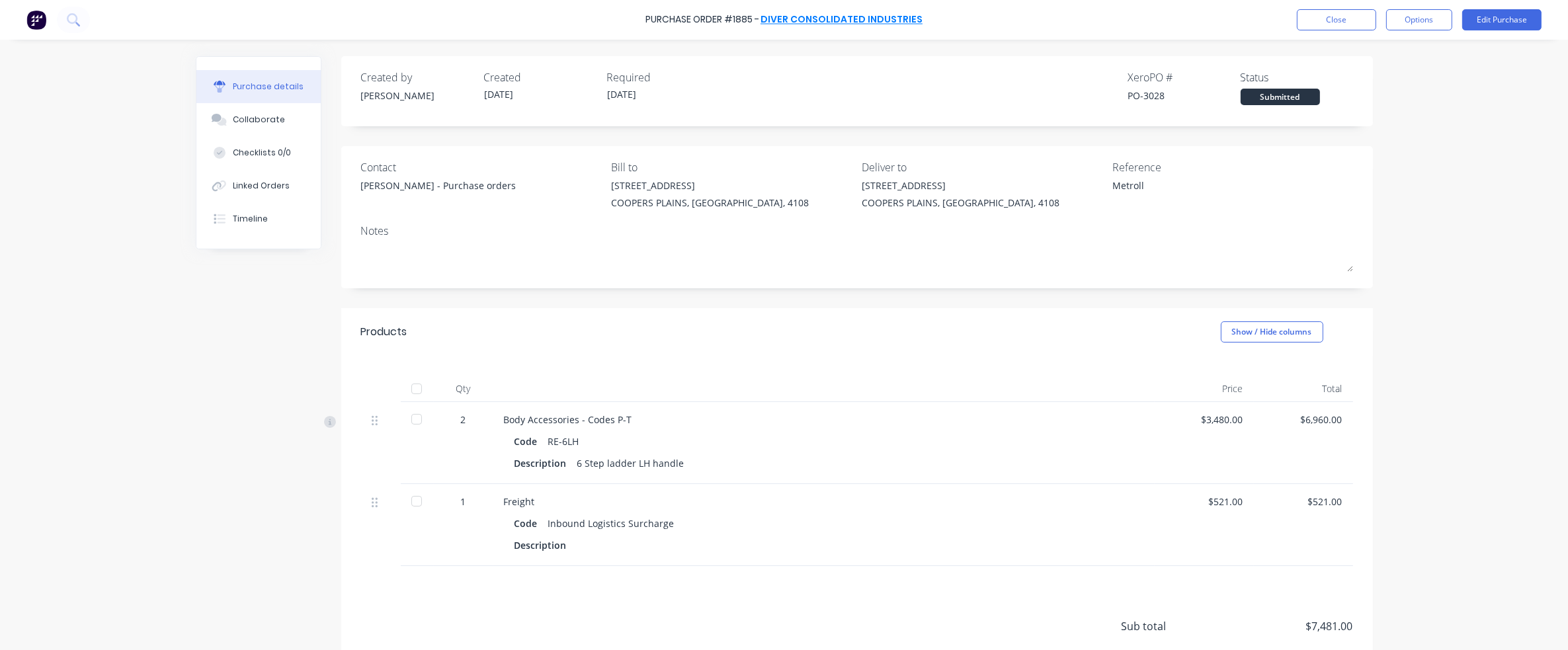
click at [865, 18] on link "Diver Consolidated Industries" at bounding box center [841, 20] width 162 height 13
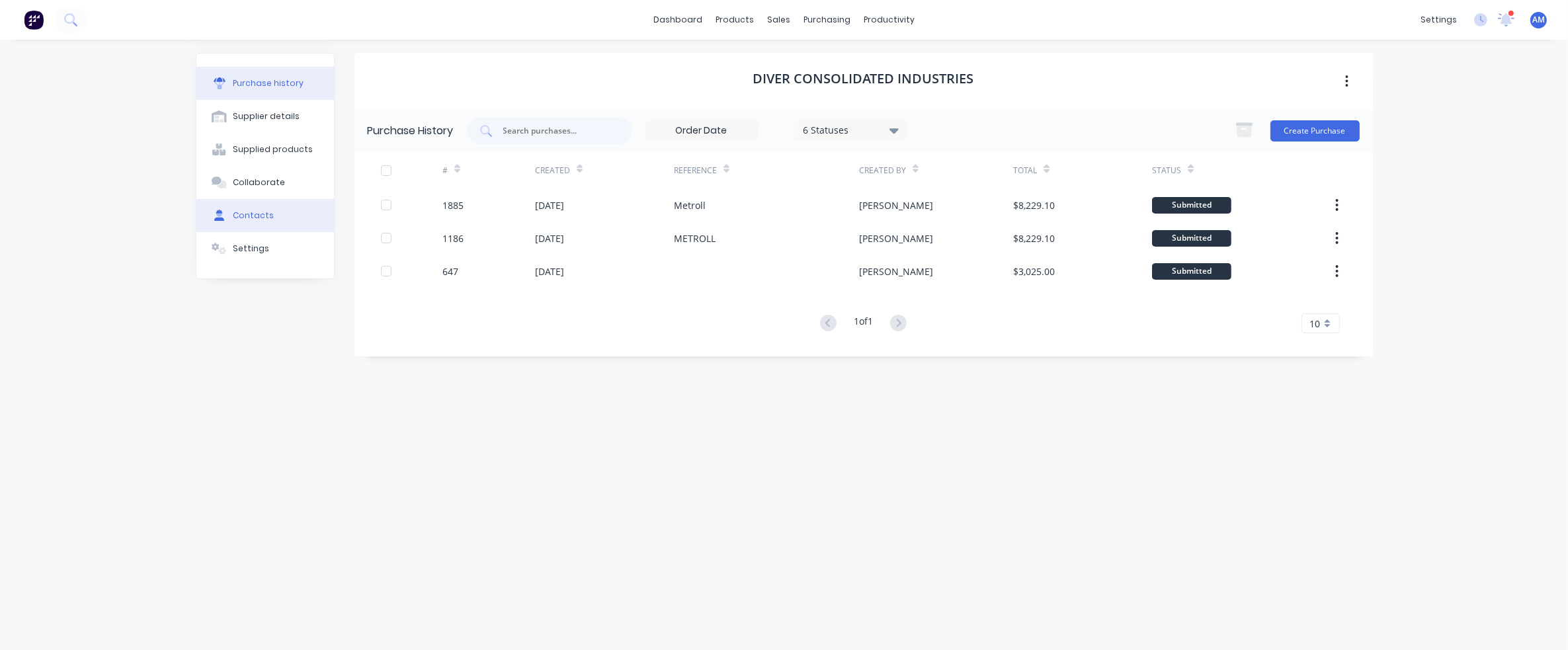
click at [247, 212] on div "Contacts" at bounding box center [253, 215] width 41 height 12
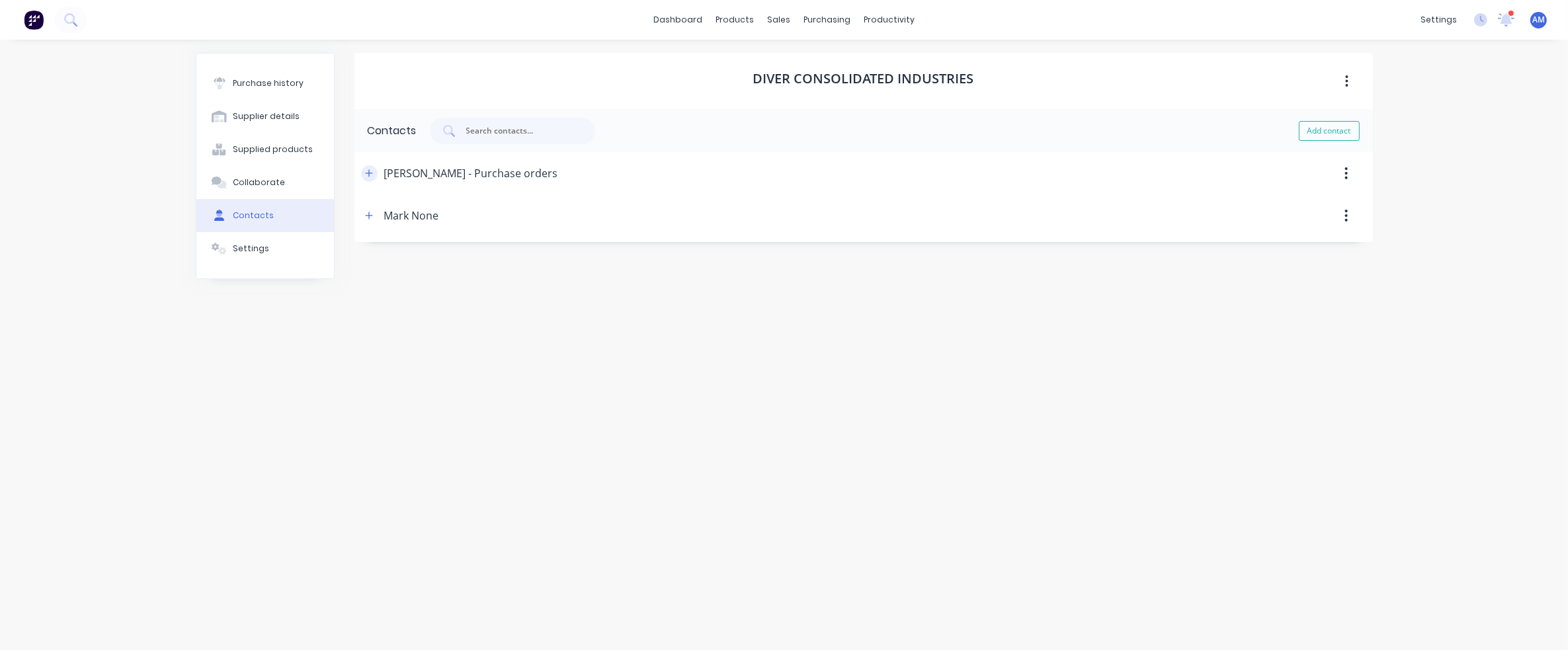
click at [367, 174] on icon "button" at bounding box center [369, 173] width 8 height 9
click at [269, 112] on div "Supplier details" at bounding box center [266, 116] width 66 height 12
select select "AU"
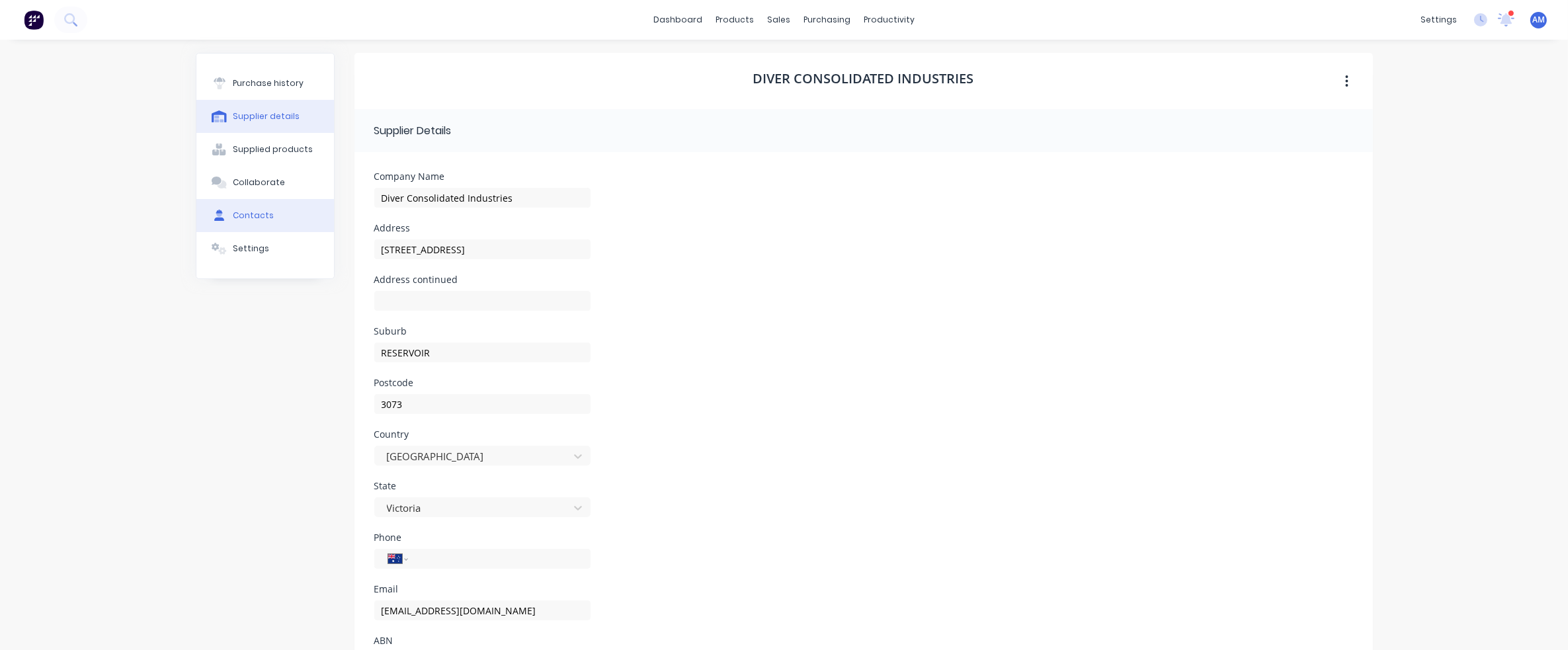
click at [254, 209] on div "Contacts" at bounding box center [253, 215] width 41 height 12
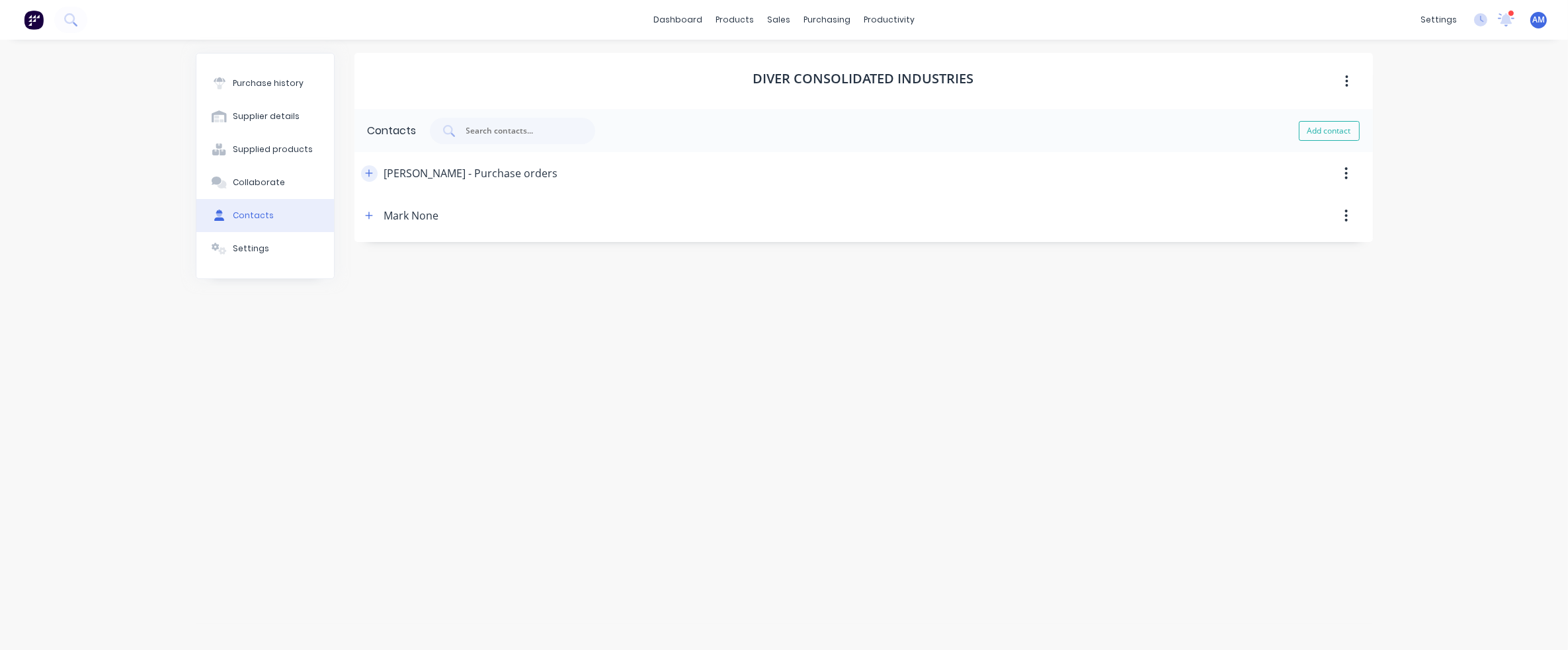
click at [367, 177] on icon "button" at bounding box center [369, 173] width 8 height 9
click at [371, 173] on icon "button" at bounding box center [368, 173] width 7 height 1
click at [363, 212] on button "button" at bounding box center [369, 216] width 16 height 16
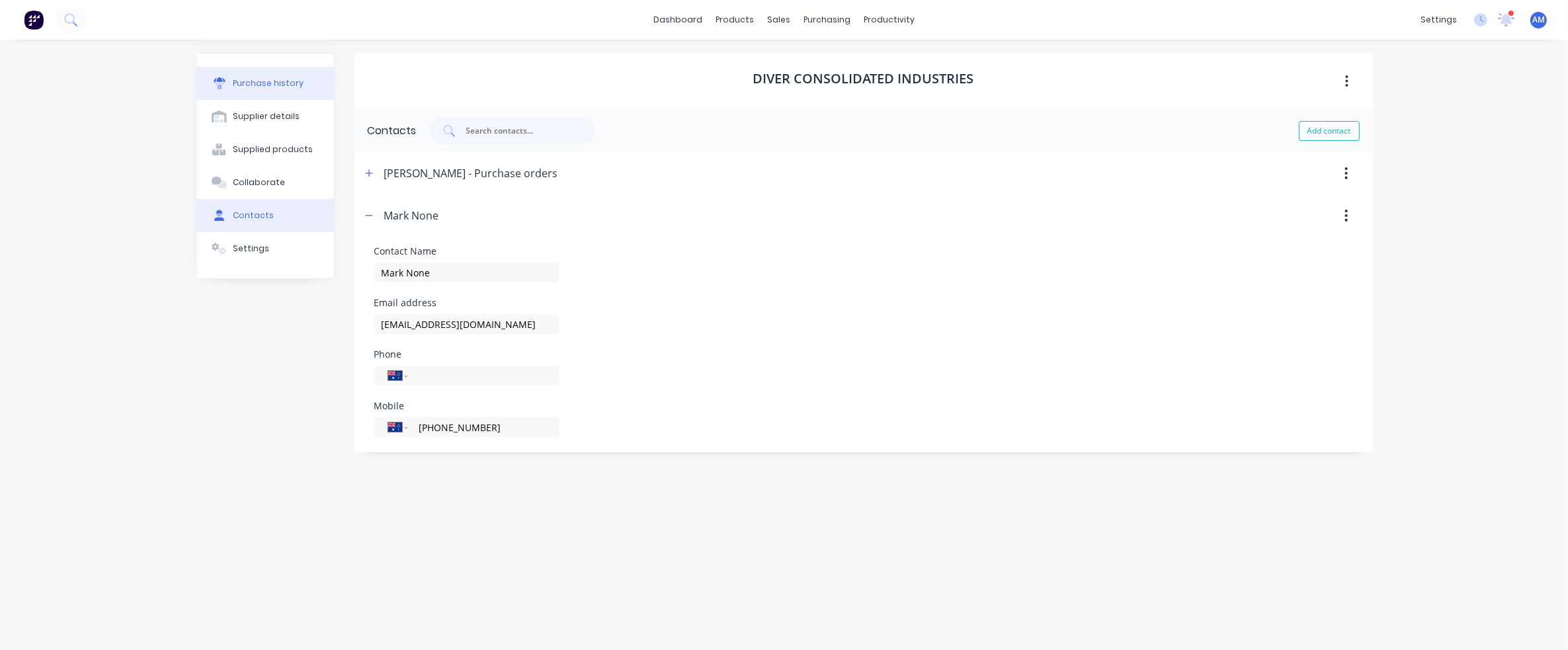
click at [281, 87] on div "Purchase history" at bounding box center [268, 83] width 71 height 12
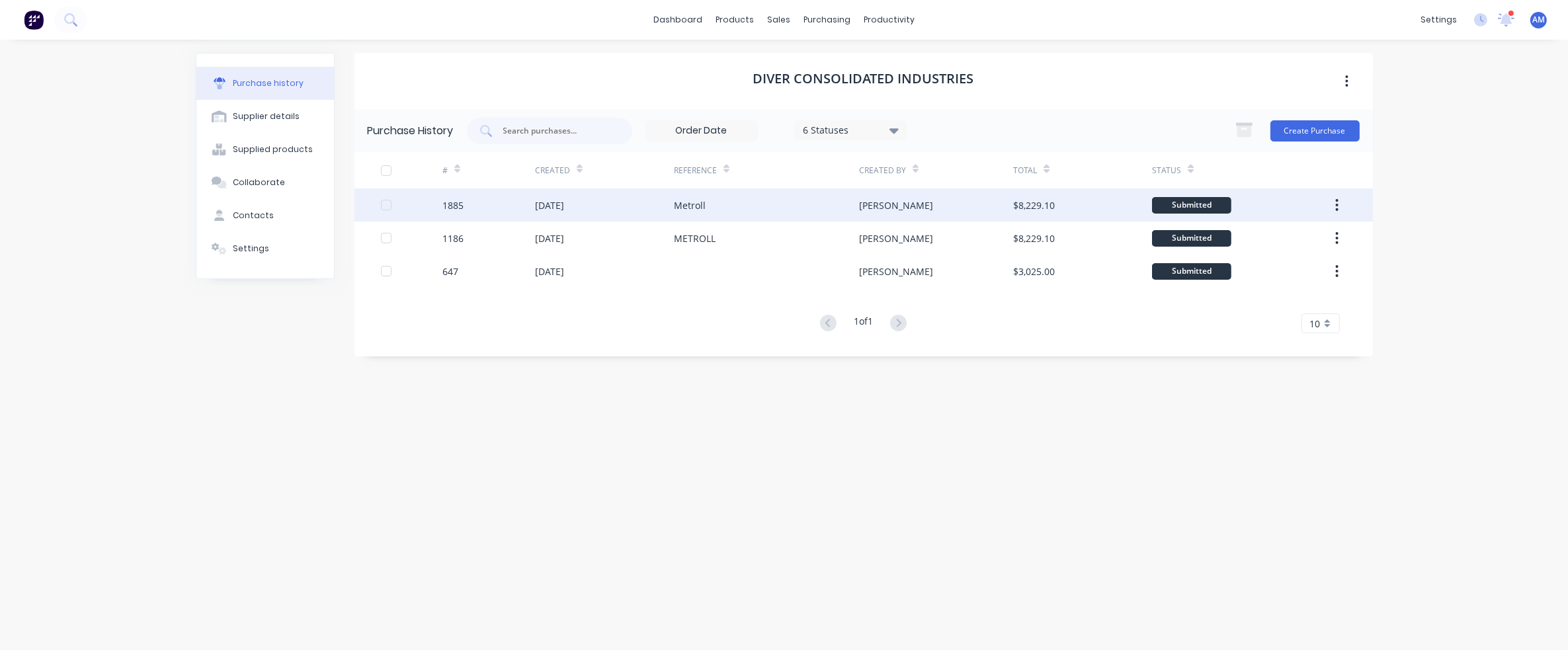
click at [596, 208] on div "[DATE]" at bounding box center [604, 205] width 139 height 33
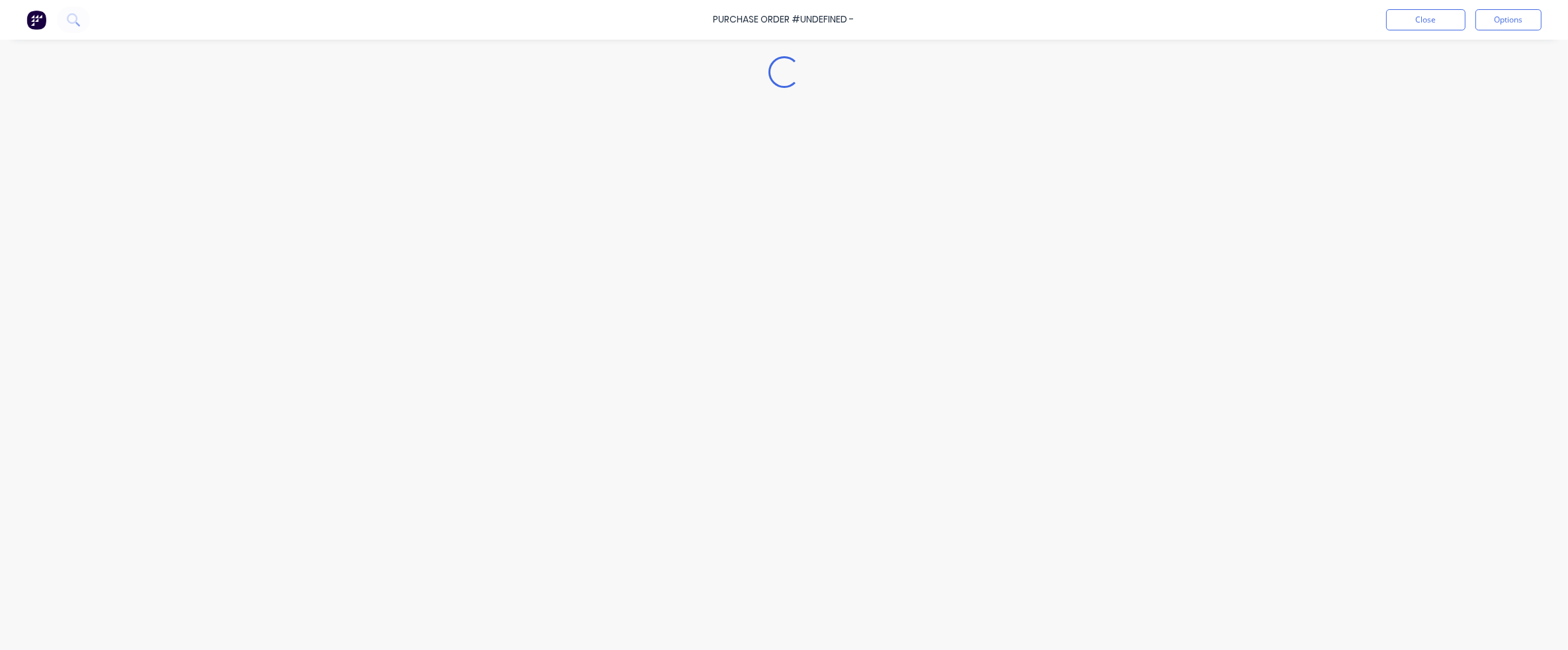
type textarea "x"
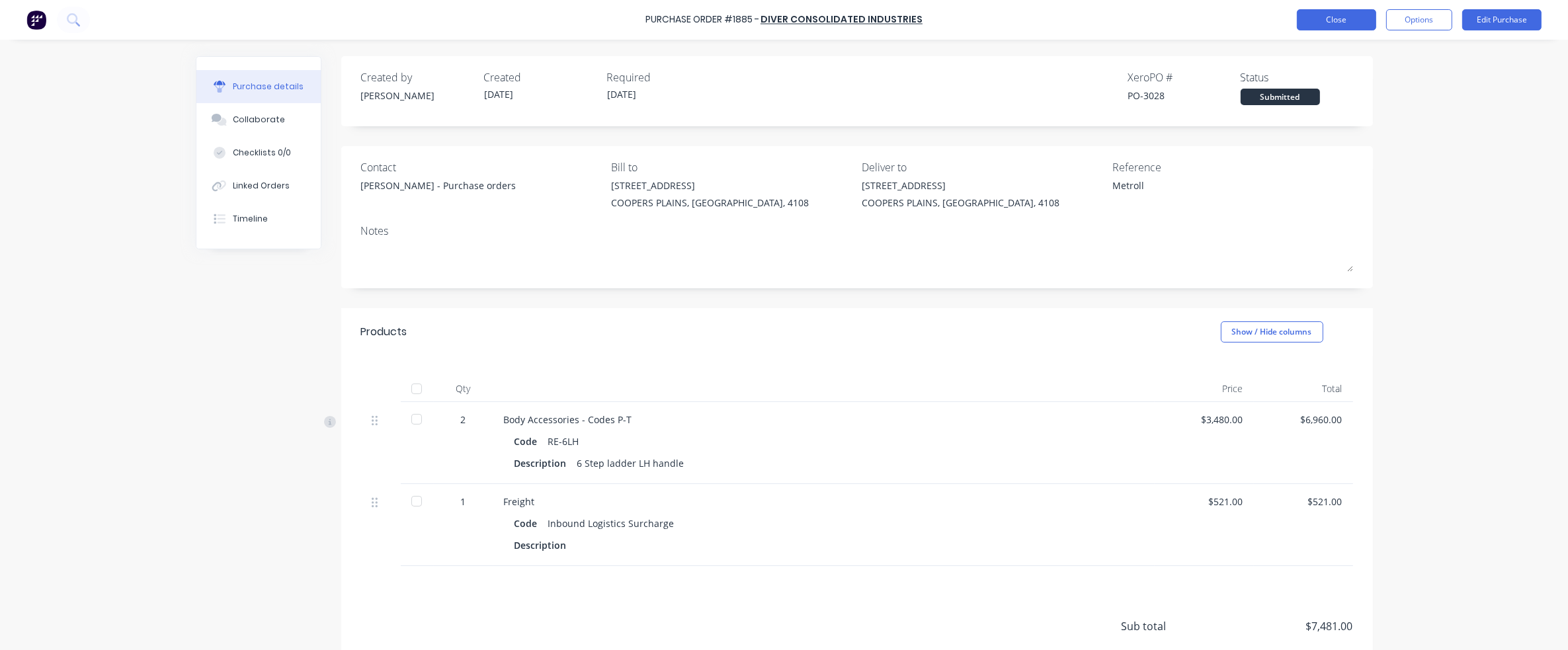
click at [1362, 26] on button "Close" at bounding box center [1337, 20] width 80 height 21
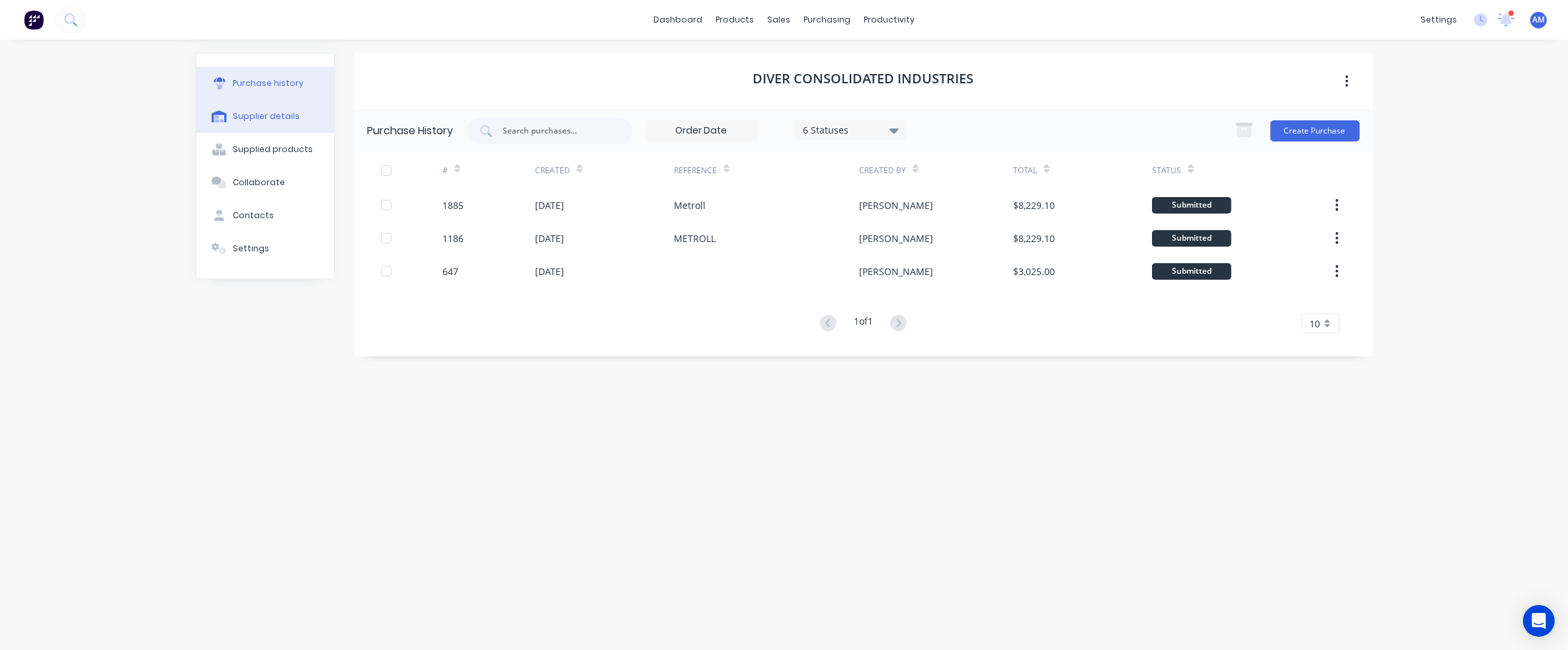
click at [287, 118] on div "Supplier details" at bounding box center [266, 116] width 66 height 12
select select "AU"
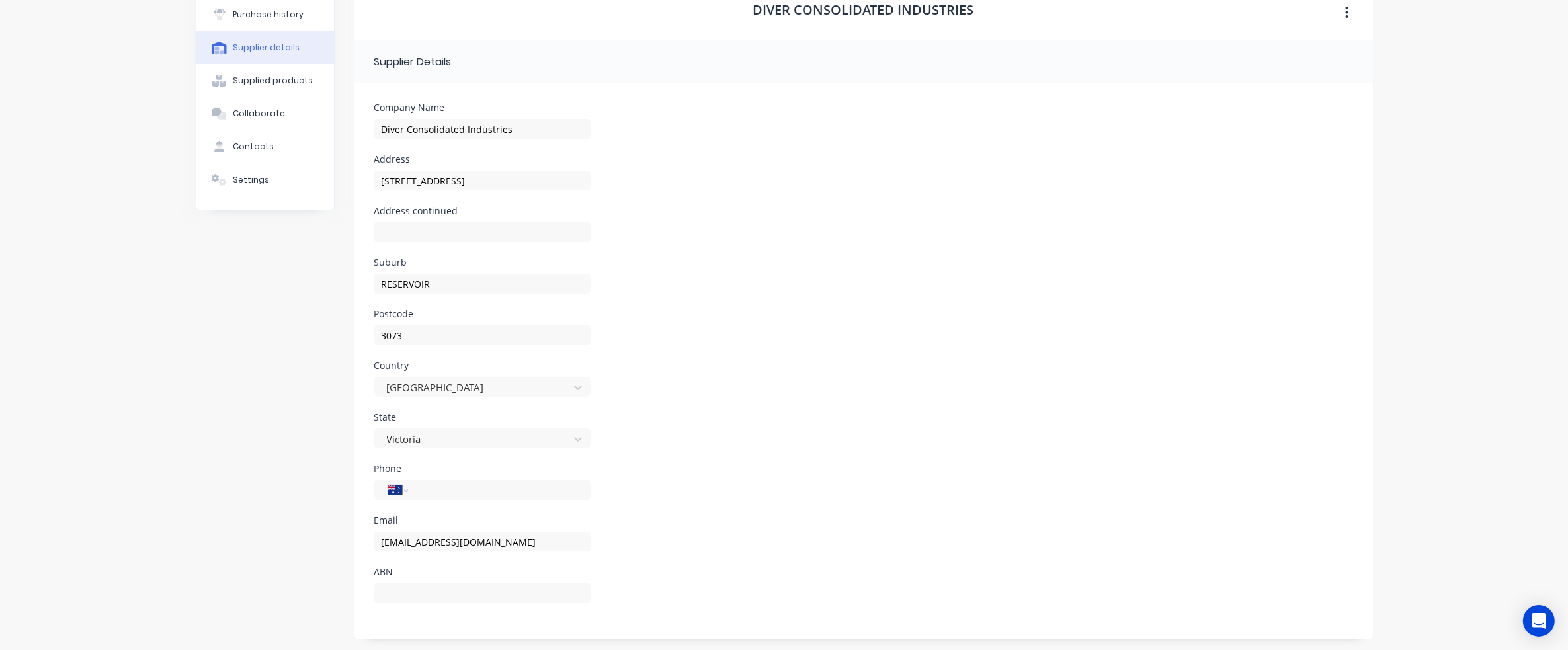
scroll to position [71, 0]
click at [447, 487] on input "tel" at bounding box center [496, 488] width 159 height 15
paste input "[PHONE_NUMBER]"
type input "[PHONE_NUMBER]"
click at [750, 454] on div "State Victoria" at bounding box center [864, 436] width 979 height 52
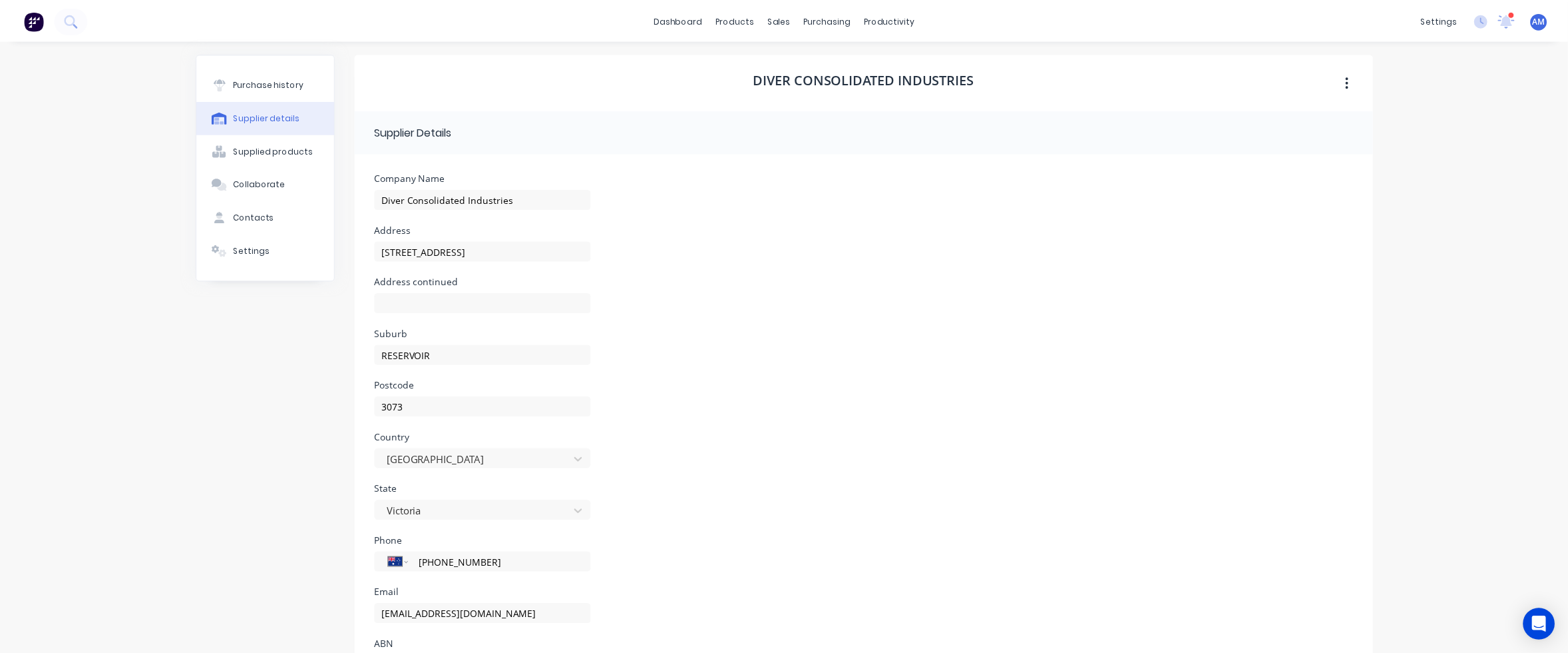
scroll to position [0, 0]
click at [279, 87] on div "Purchase history" at bounding box center [270, 83] width 72 height 12
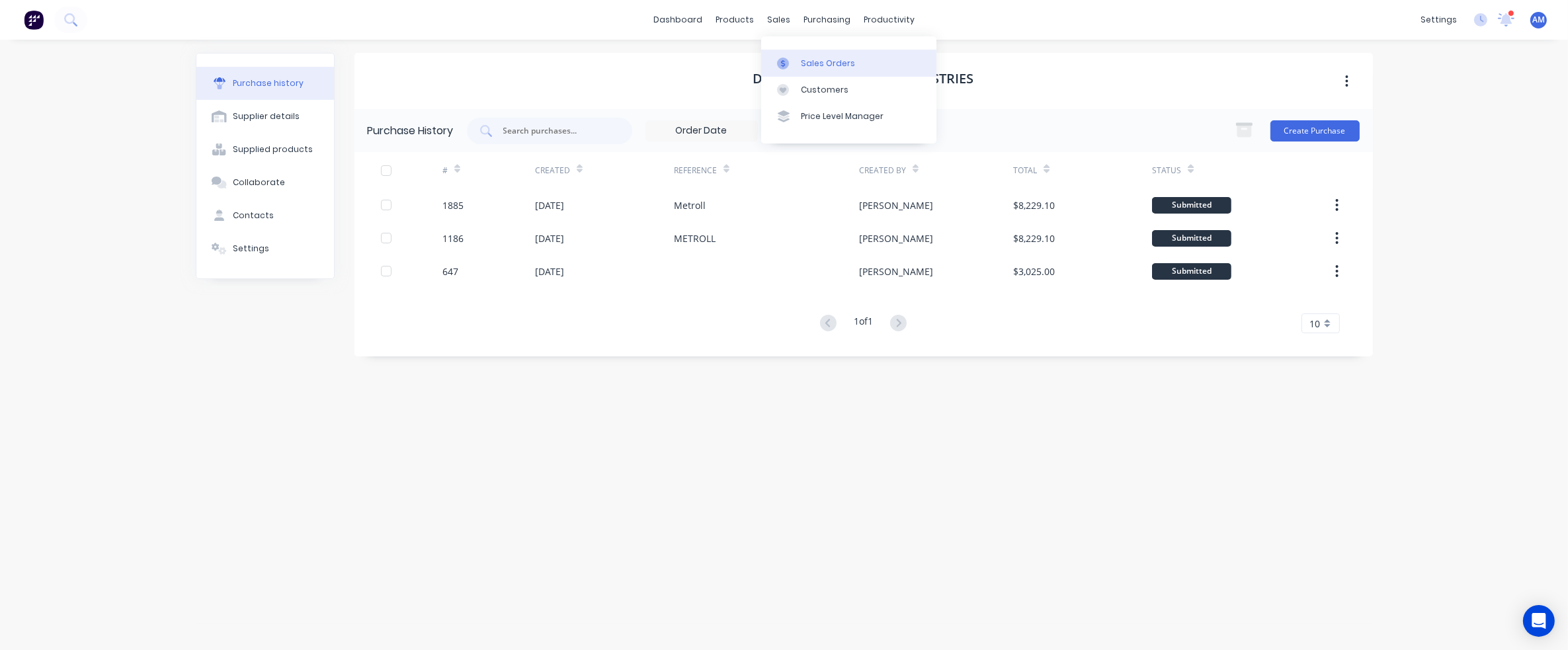
click at [805, 54] on link "Sales Orders" at bounding box center [849, 62] width 175 height 27
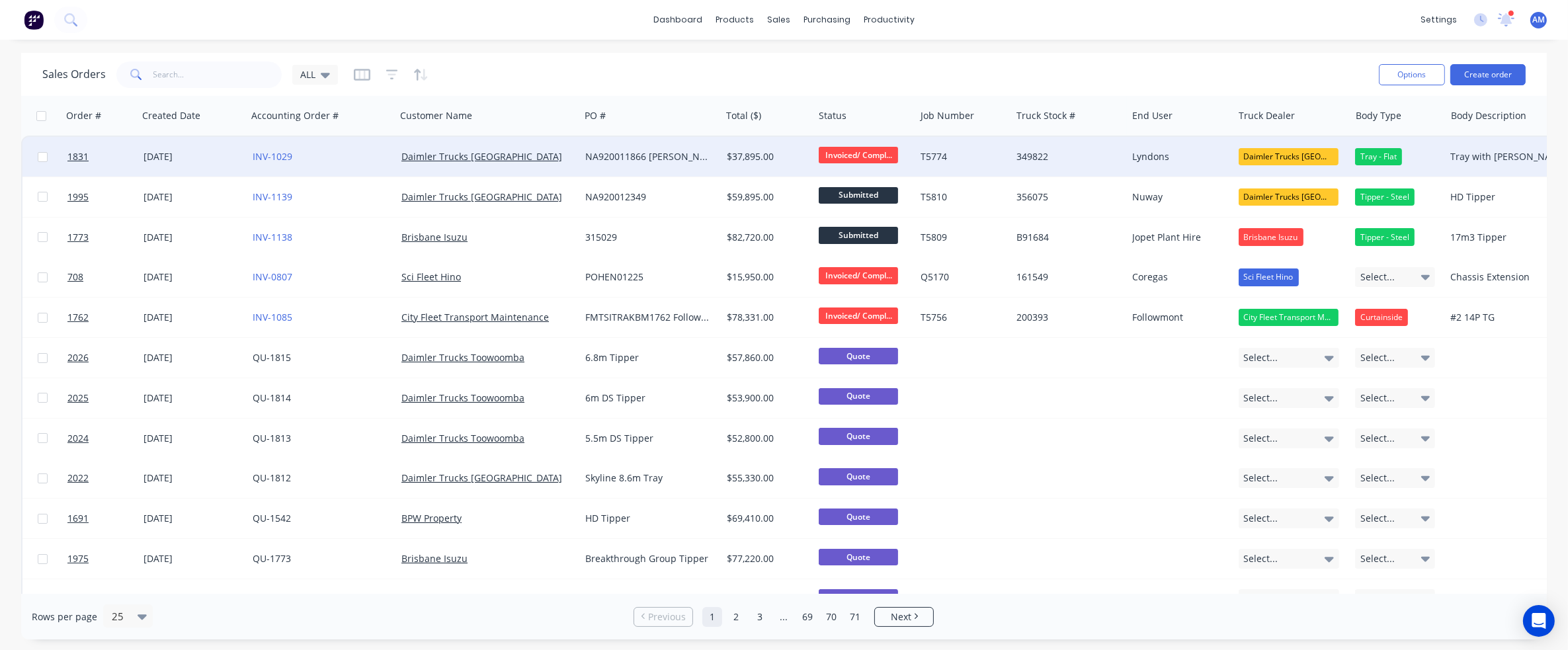
click at [168, 152] on div "[DATE]" at bounding box center [193, 156] width 98 height 13
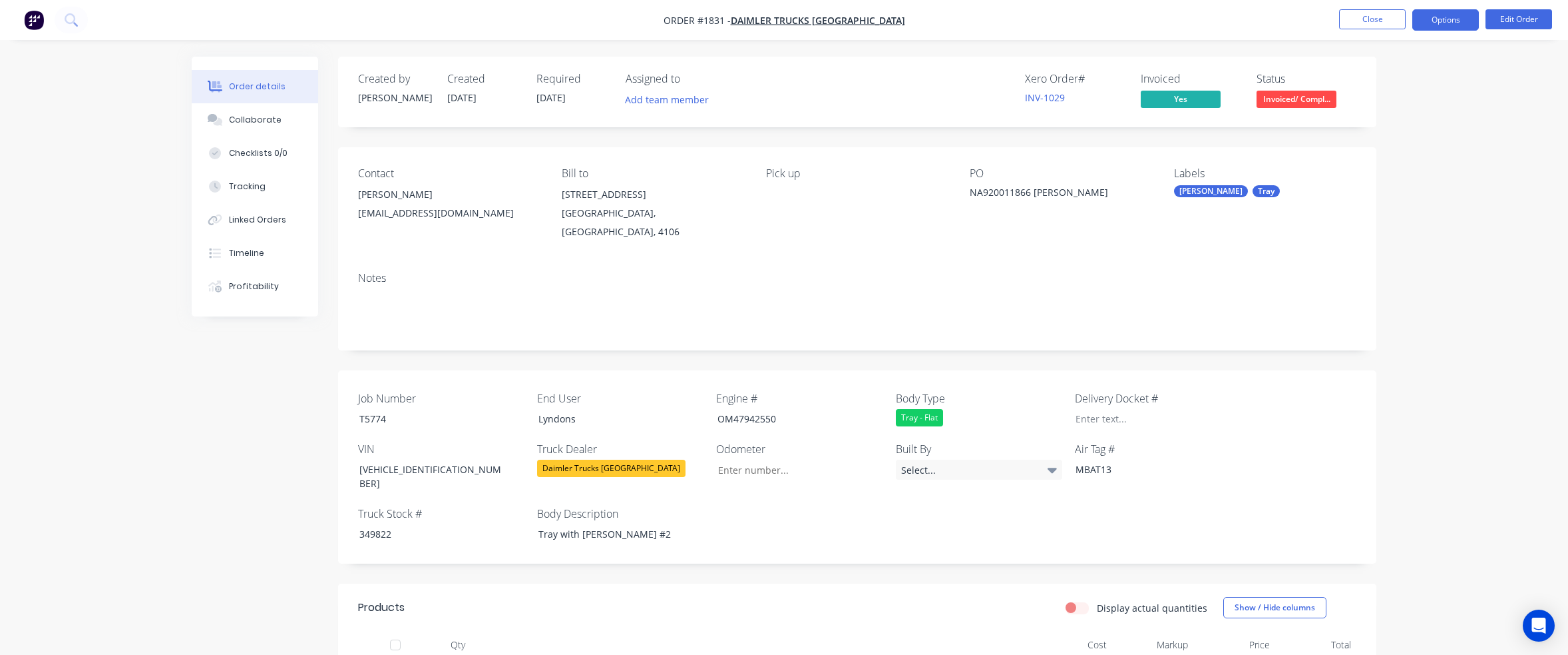
click at [1459, 24] on button "Options" at bounding box center [1445, 20] width 67 height 21
click at [1299, 39] on nav "Order #1831 - Daimler Trucks [GEOGRAPHIC_DATA] Close Options Edit Order" at bounding box center [784, 20] width 1568 height 40
